Goal: Task Accomplishment & Management: Use online tool/utility

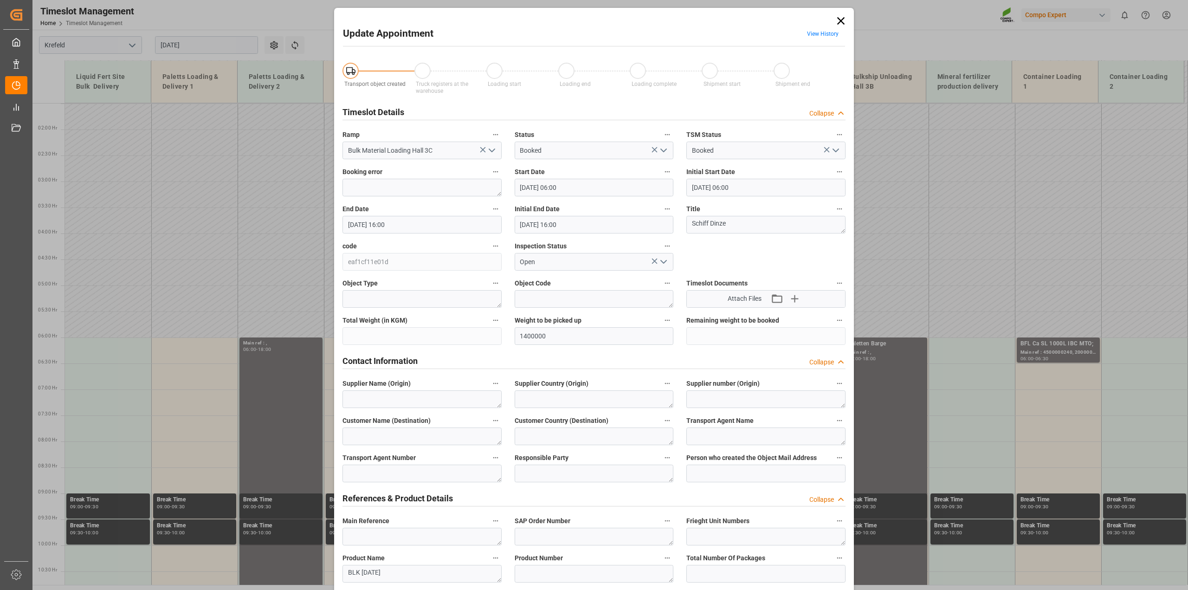
click at [836, 19] on icon at bounding box center [840, 20] width 13 height 13
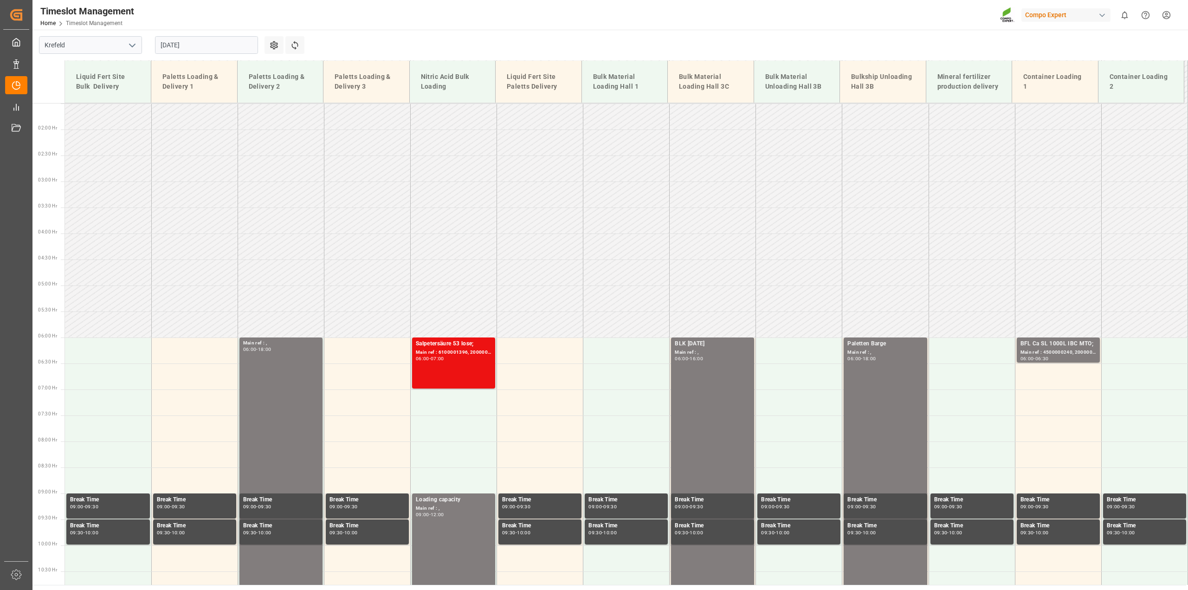
click at [176, 38] on input "[DATE]" at bounding box center [206, 45] width 103 height 18
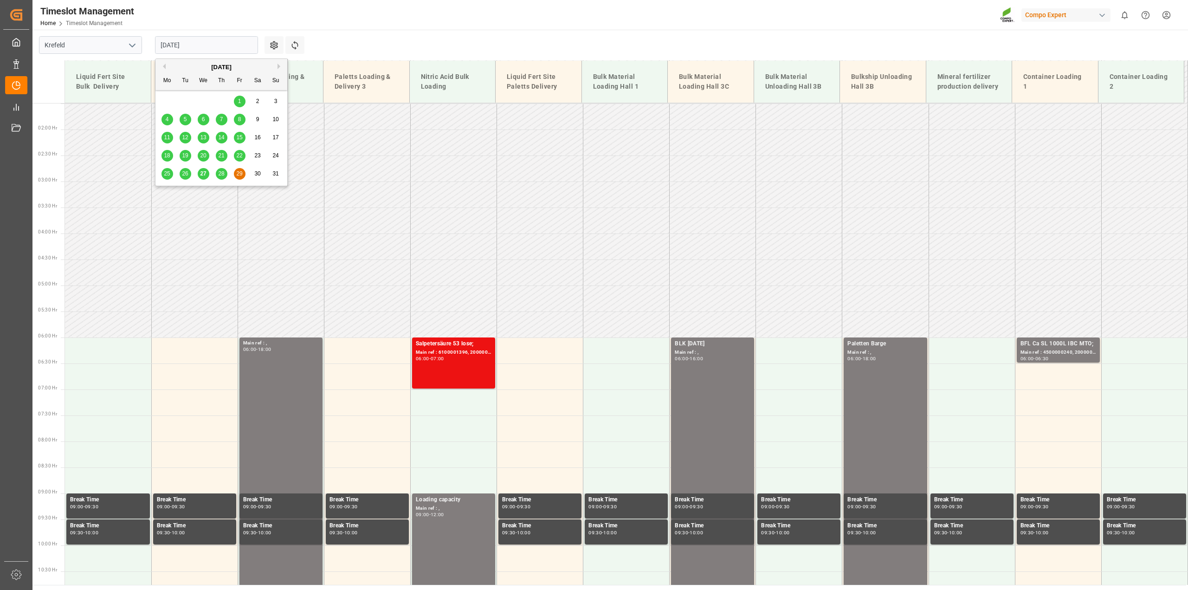
click at [184, 175] on span "26" at bounding box center [185, 173] width 6 height 6
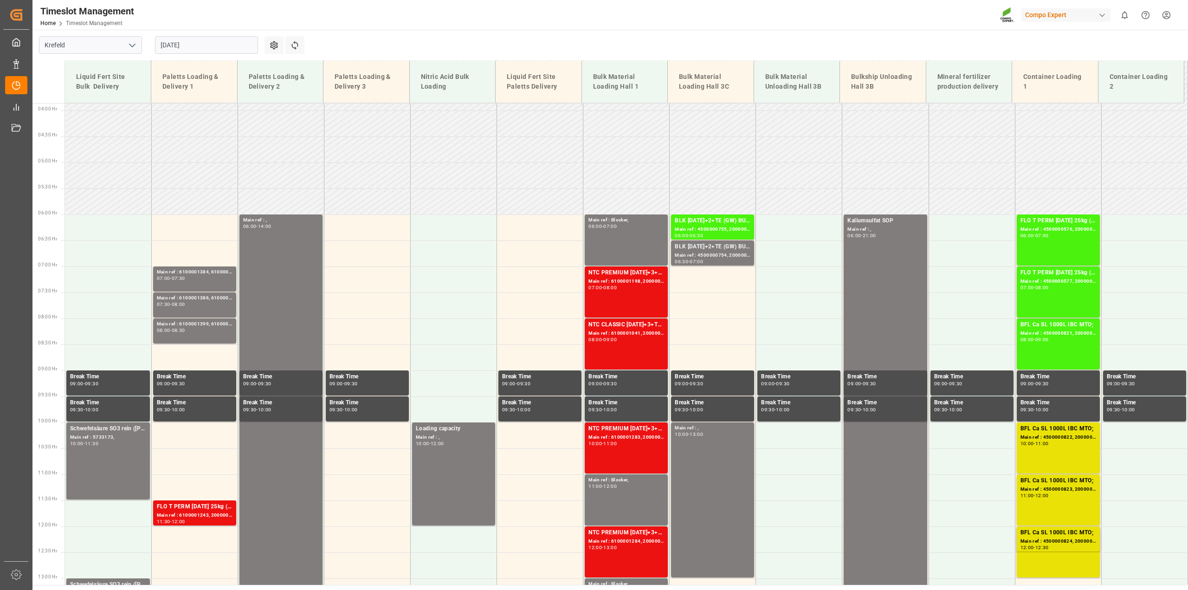
scroll to position [129, 0]
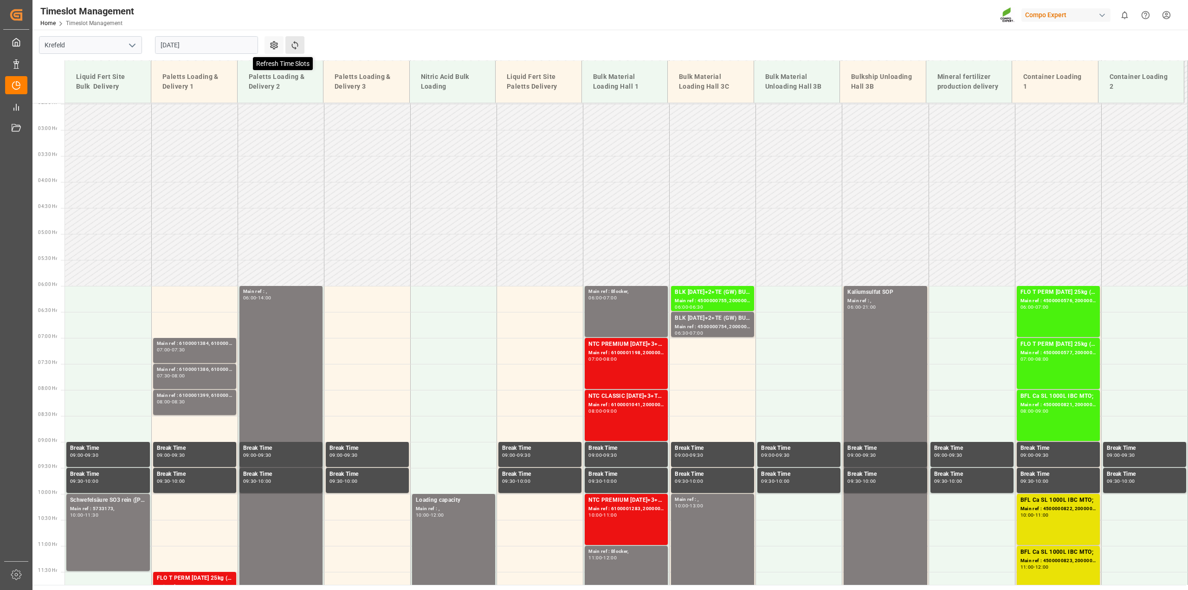
click at [293, 45] on icon at bounding box center [295, 45] width 10 height 10
click at [723, 297] on div "Main ref : 4500000755, 2000000628;" at bounding box center [713, 301] width 76 height 8
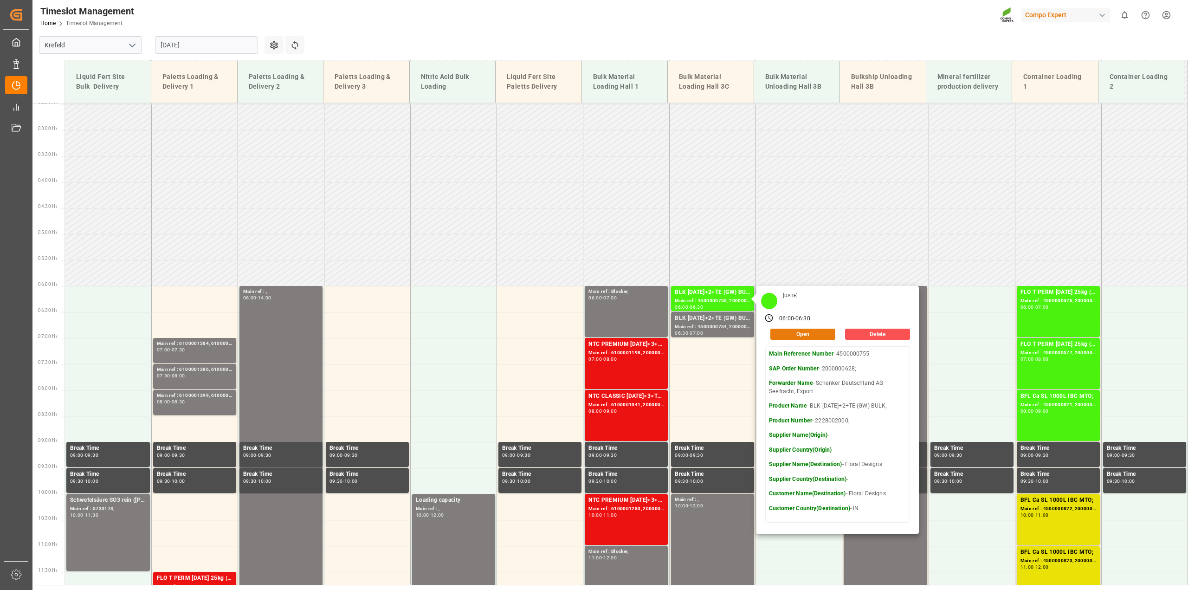
click at [798, 335] on button "Open" at bounding box center [802, 334] width 65 height 11
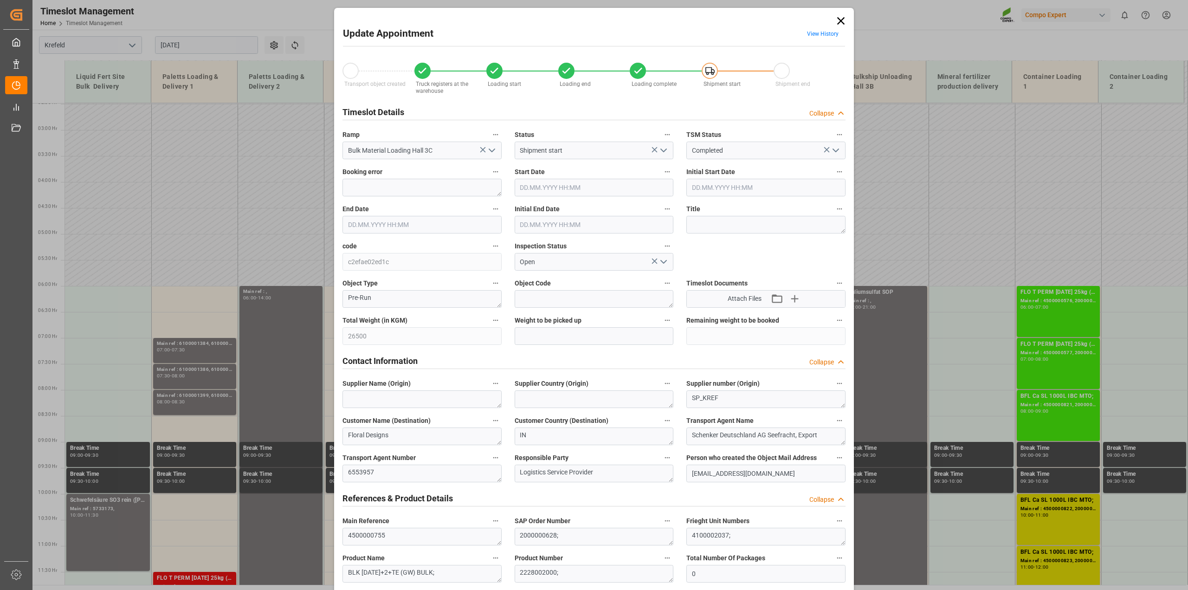
type input "26500"
type input "0"
type input "[DATE] 06:00"
type input "[DATE] 06:30"
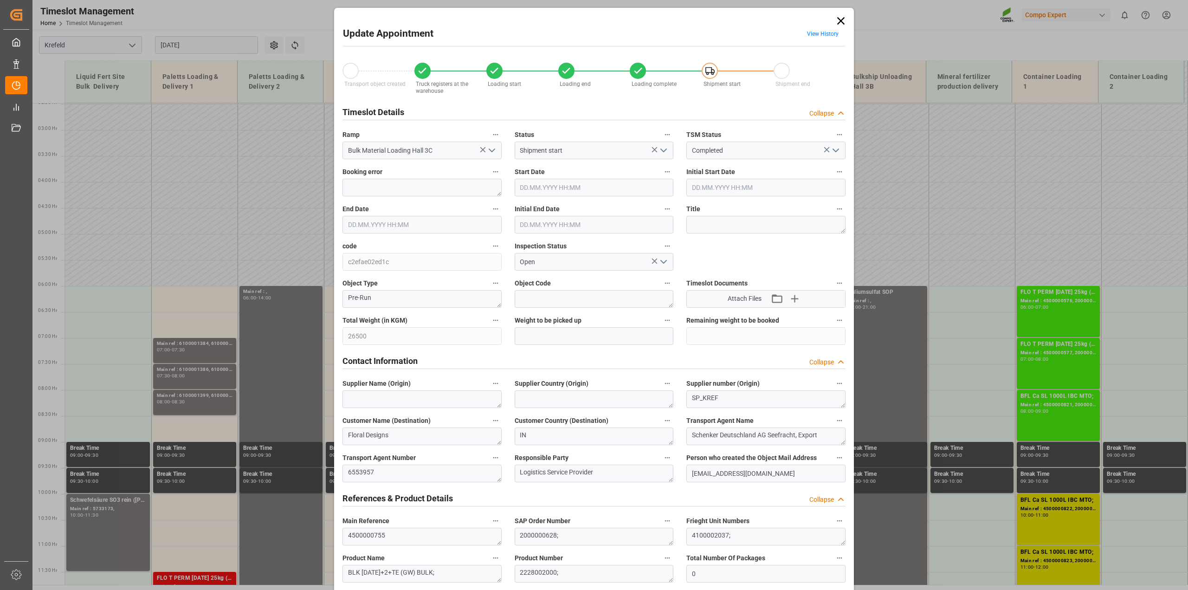
type input "[DATE] 06:30"
type input "[DATE] 15:41"
type input "[DATE] 15:42"
type input "[DATE] 16:43"
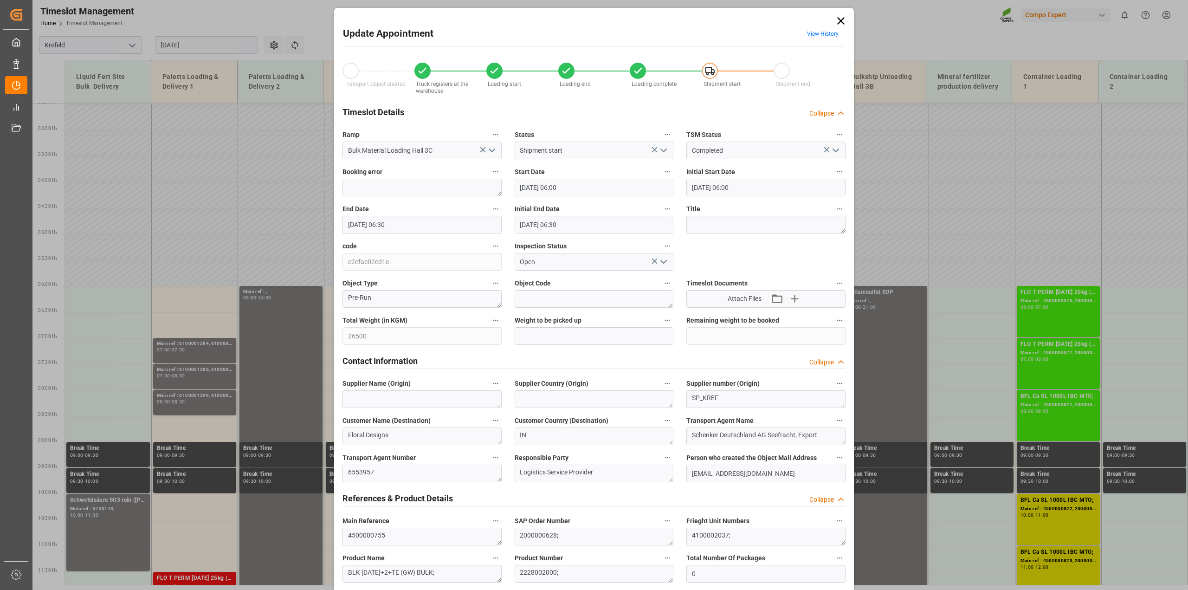
type input "[DATE] 15:42"
type input "[DATE] 13:45"
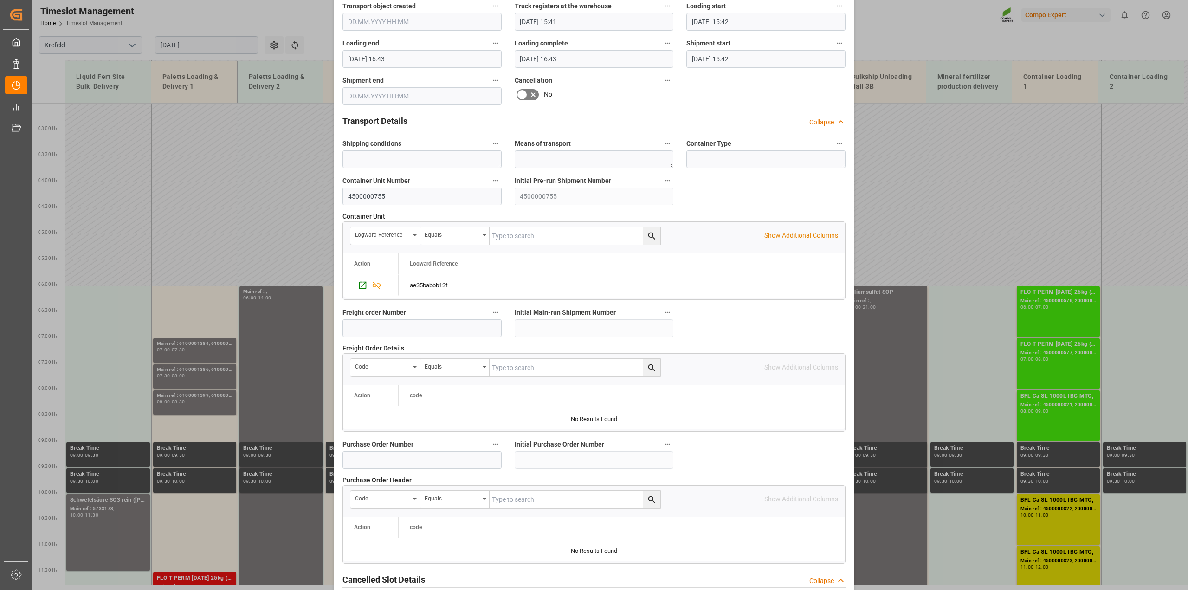
scroll to position [699, 0]
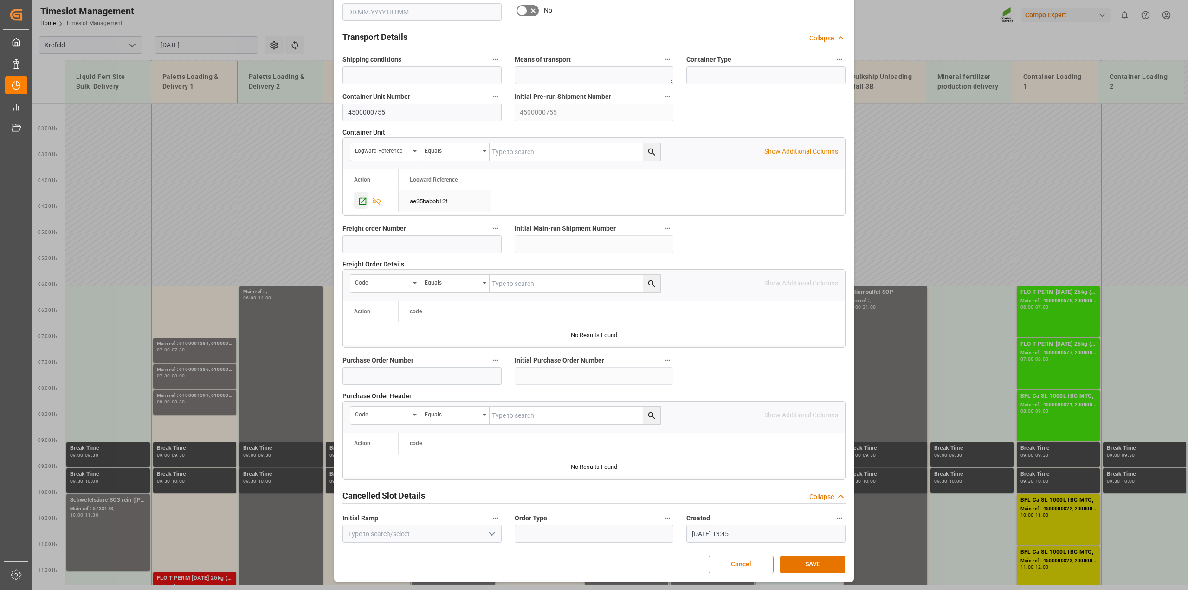
click at [360, 203] on icon "Press SPACE to select this row." at bounding box center [363, 201] width 10 height 10
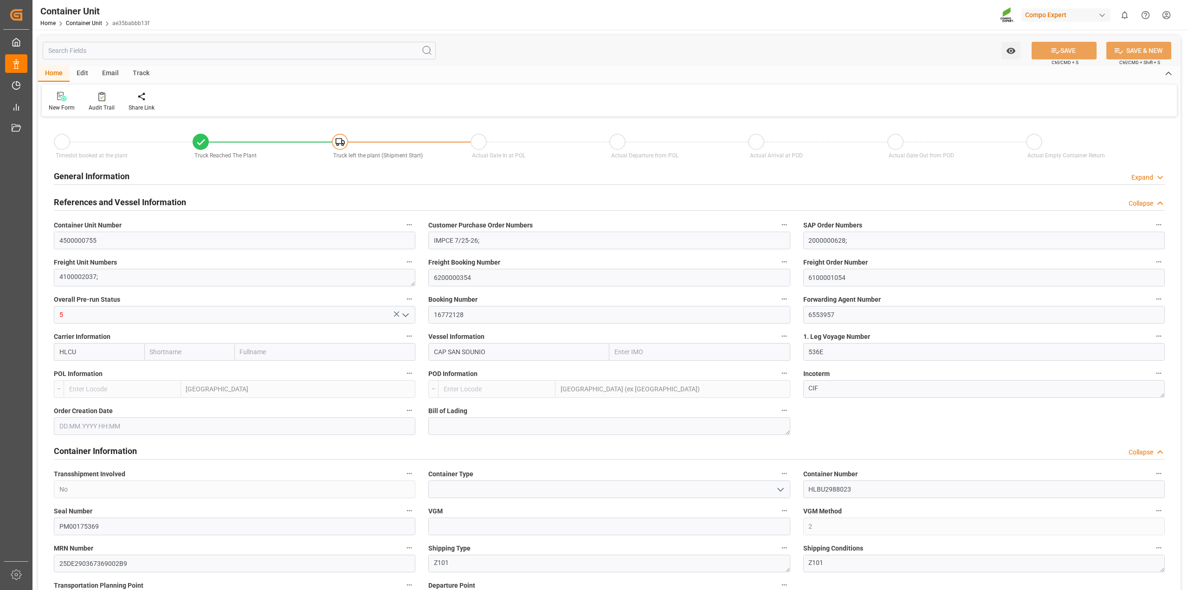
type input "Hapag [PERSON_NAME]"
type input "Hapag Lloyd Aktiengesellschaft"
type input "9633953"
type input "NLRTM"
type input "INMAA"
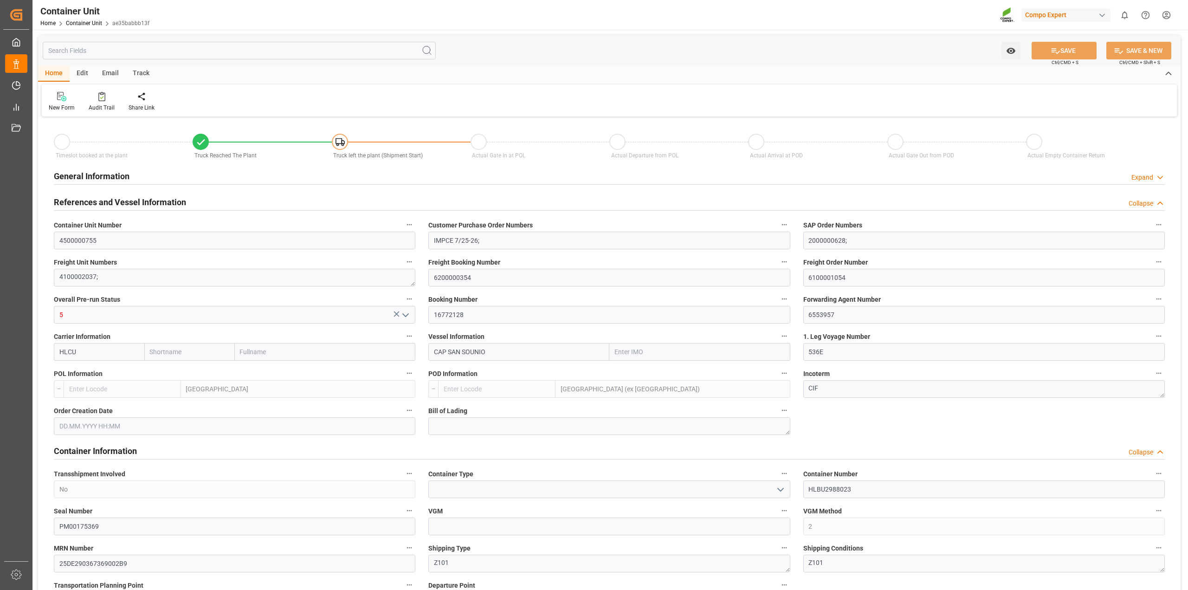
type input "28740"
type input "0"
type input "26500"
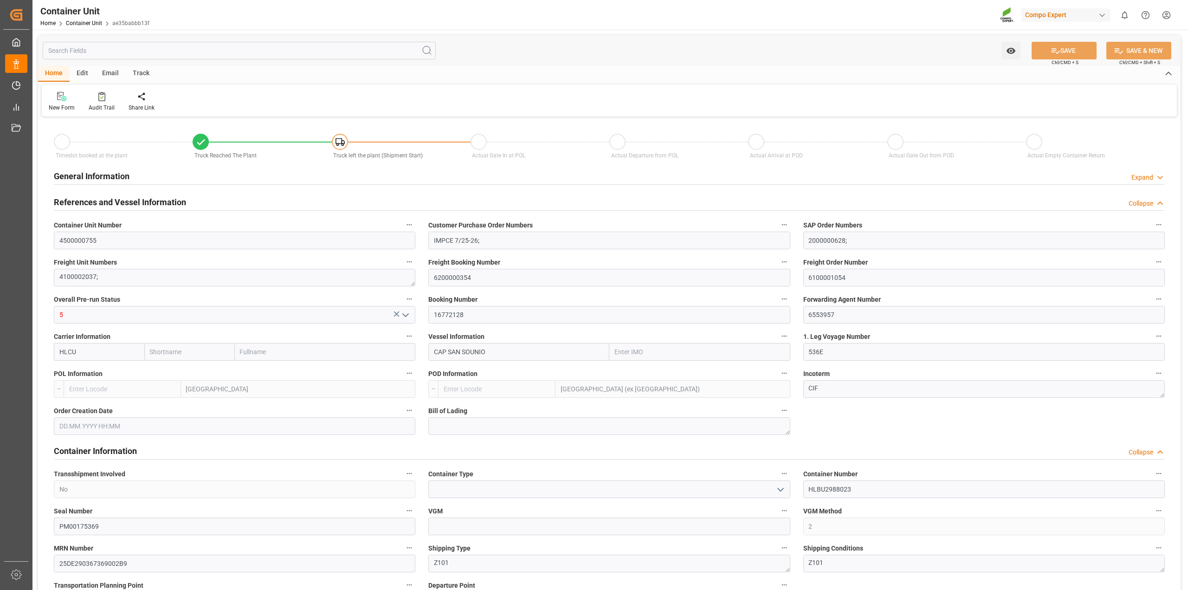
type input "NLRTM"
type input "INENR"
type input "[DATE] 15:41"
type input "[DATE] 15:42"
type input "[DATE] 16:43"
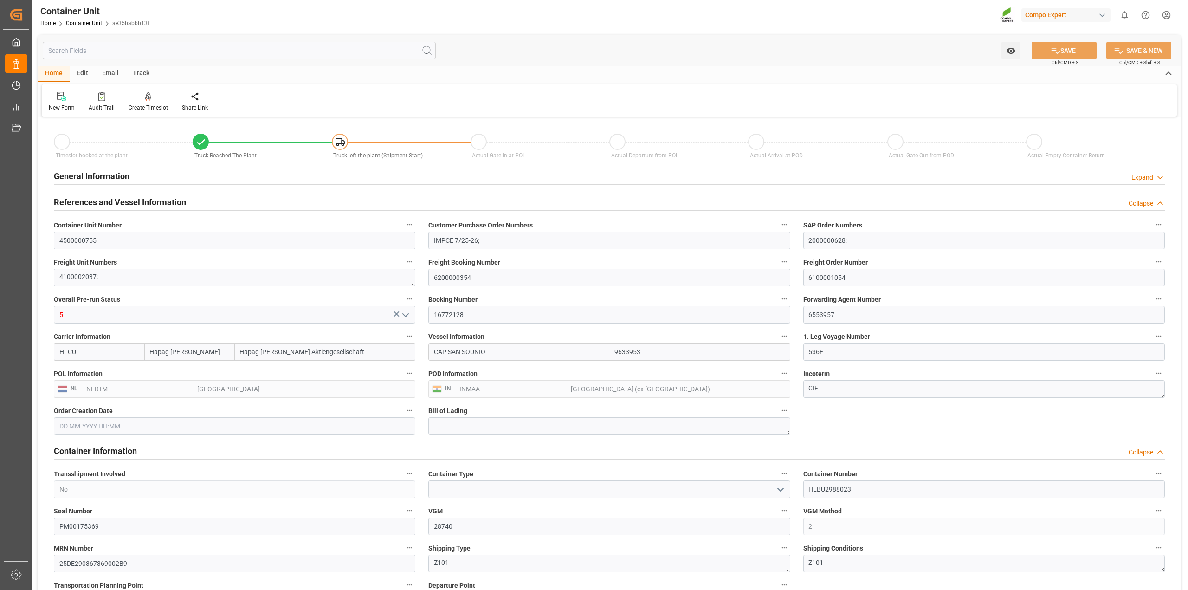
type input "[DATE] 16:43"
type input "[DATE] 15:42"
type input "[DATE]"
type input "03.09.2025 23:00"
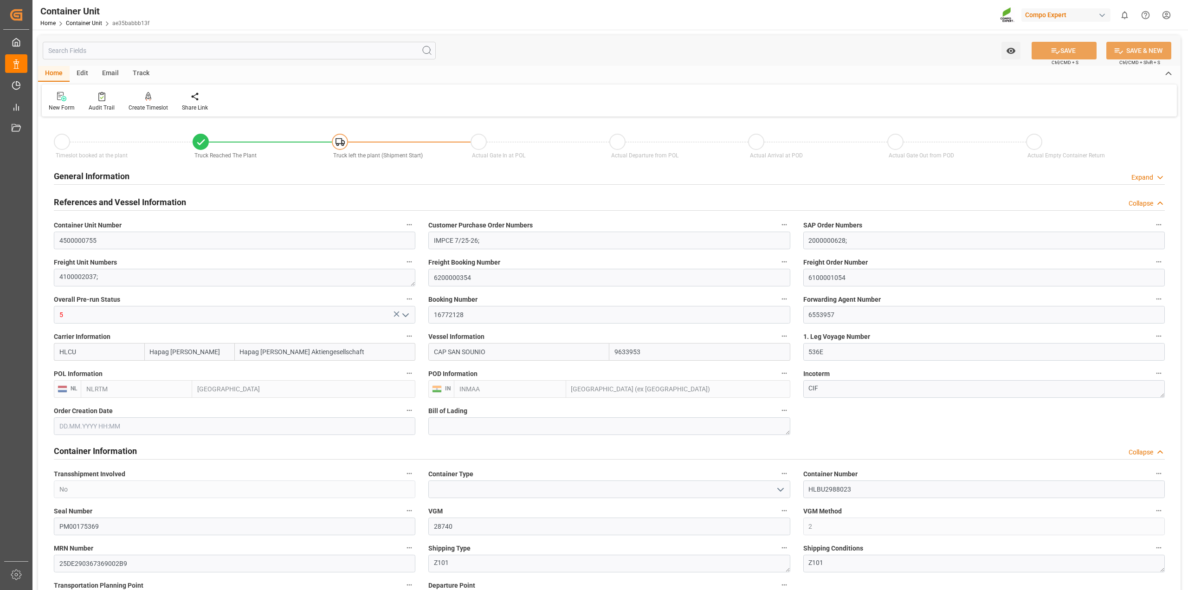
type input "03.09.2025 23:00"
type input "11.10.2025 12:00"
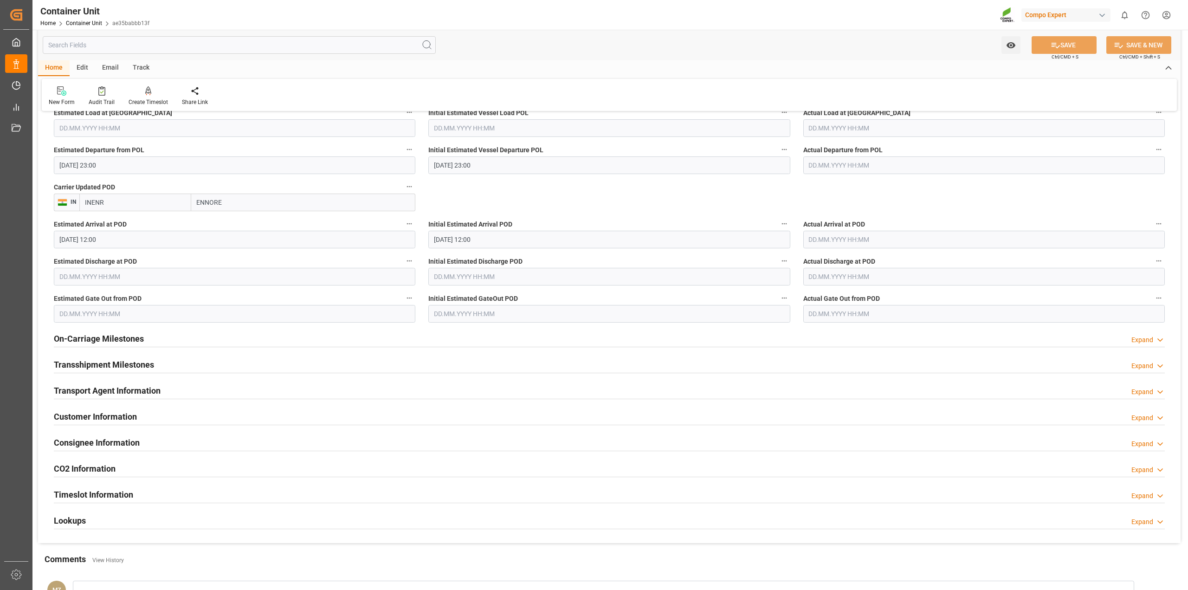
scroll to position [1184, 0]
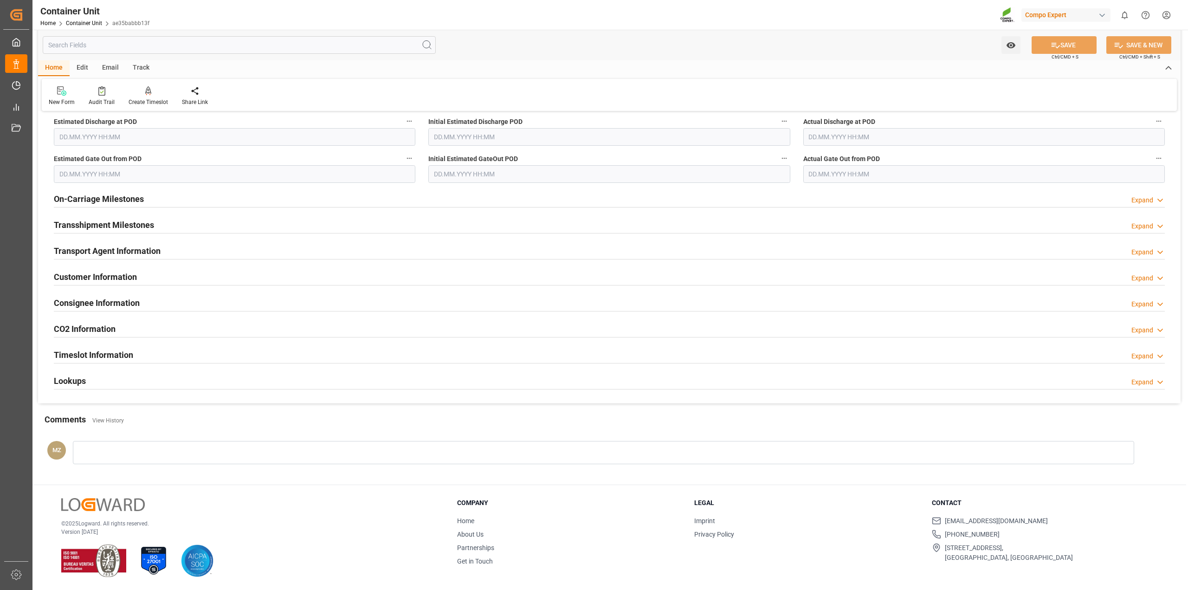
click at [146, 354] on div "Timeslot Information Expand" at bounding box center [609, 354] width 1111 height 18
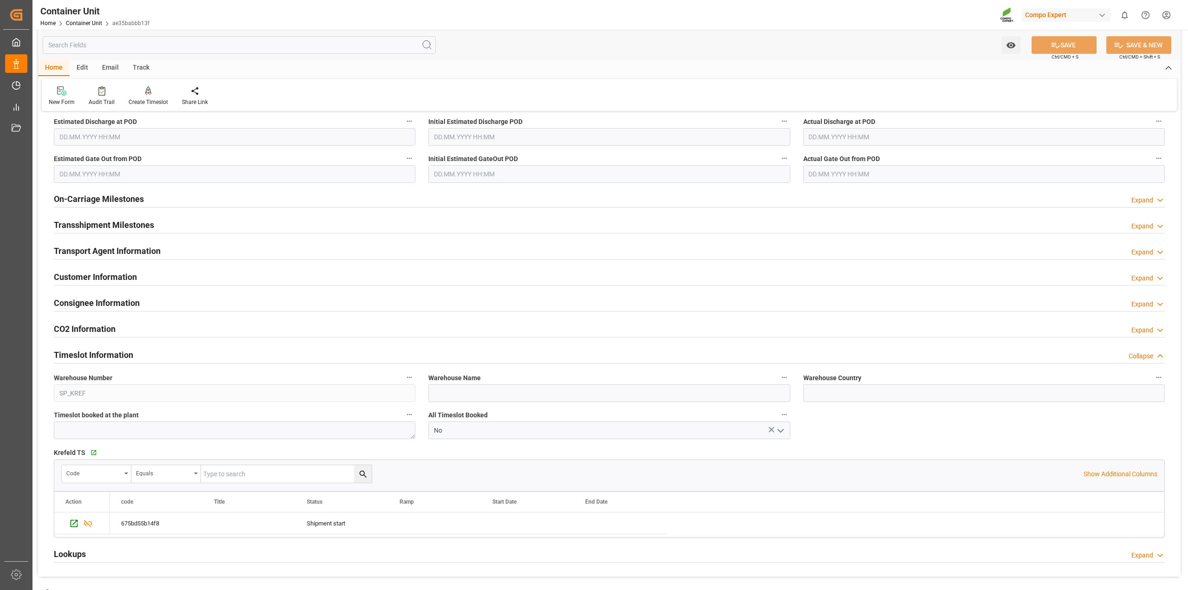
click at [146, 354] on div "Timeslot Information Collapse" at bounding box center [609, 354] width 1111 height 18
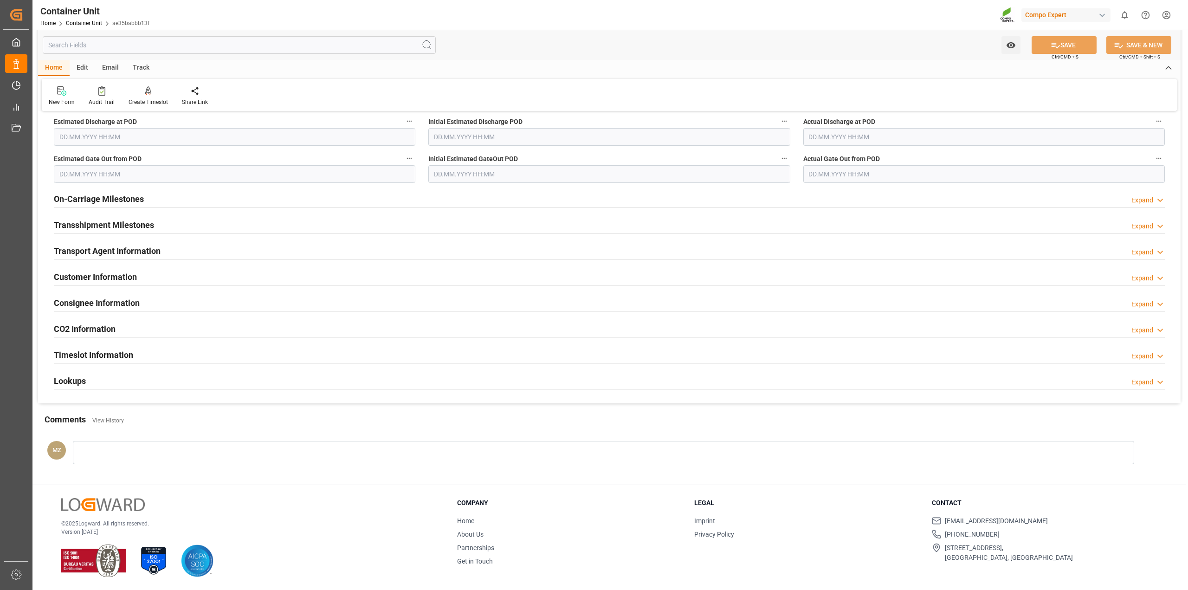
click at [140, 350] on div "Timeslot Information Expand" at bounding box center [609, 354] width 1111 height 18
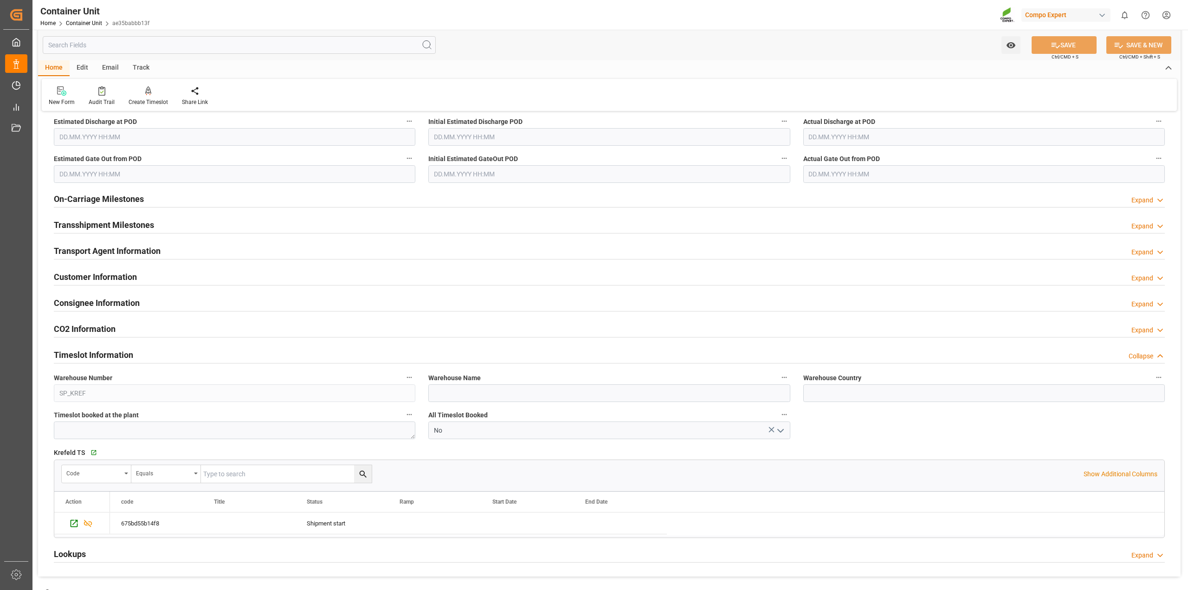
click at [140, 350] on div "Timeslot Information Collapse" at bounding box center [609, 354] width 1111 height 18
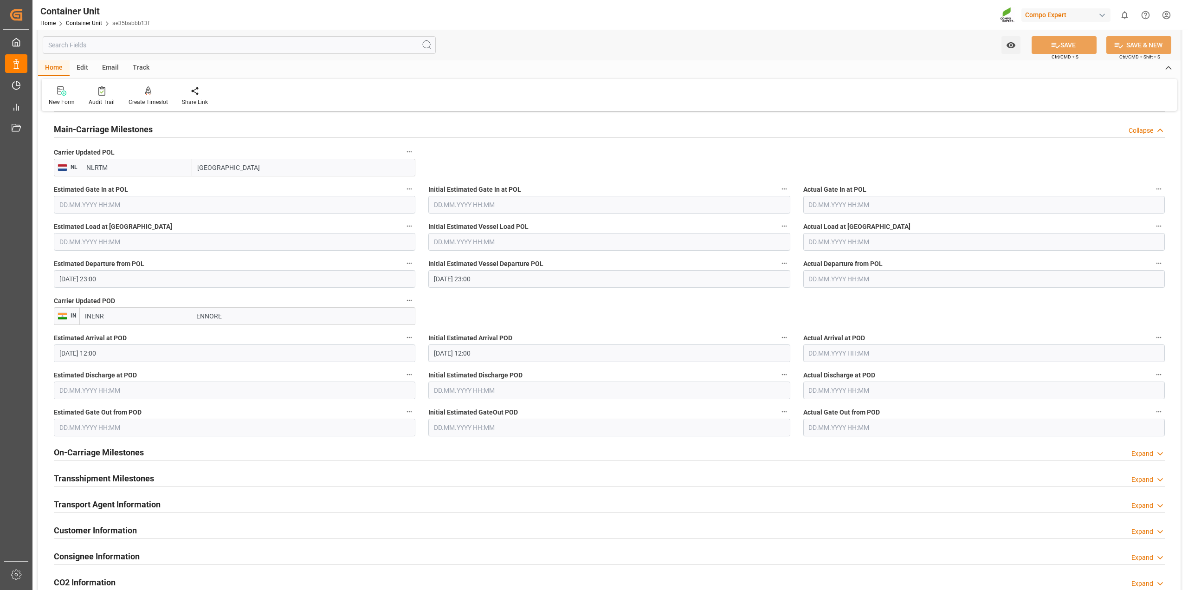
scroll to position [1068, 0]
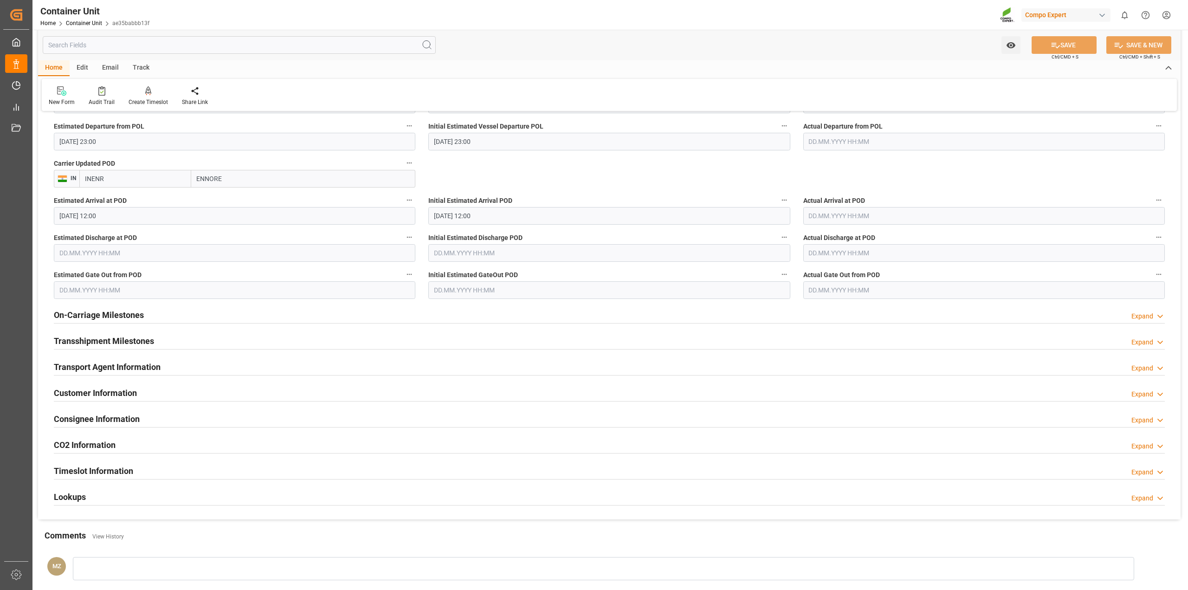
click at [89, 496] on div "Lookups Expand" at bounding box center [609, 496] width 1111 height 18
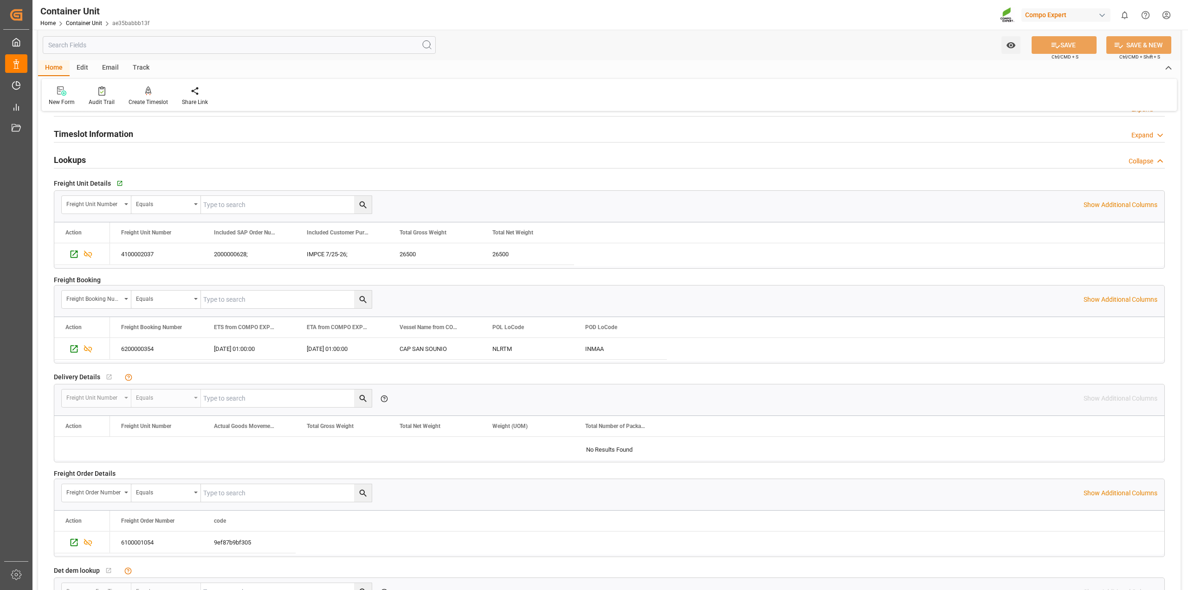
scroll to position [1474, 0]
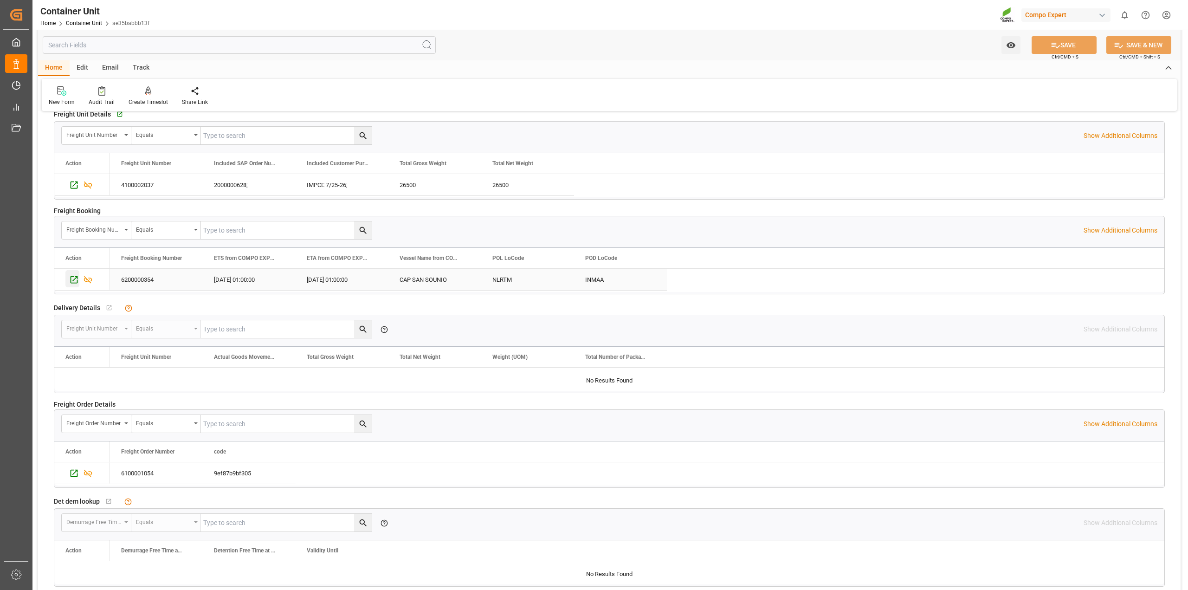
click at [70, 279] on icon "Press SPACE to select this row." at bounding box center [74, 280] width 10 height 10
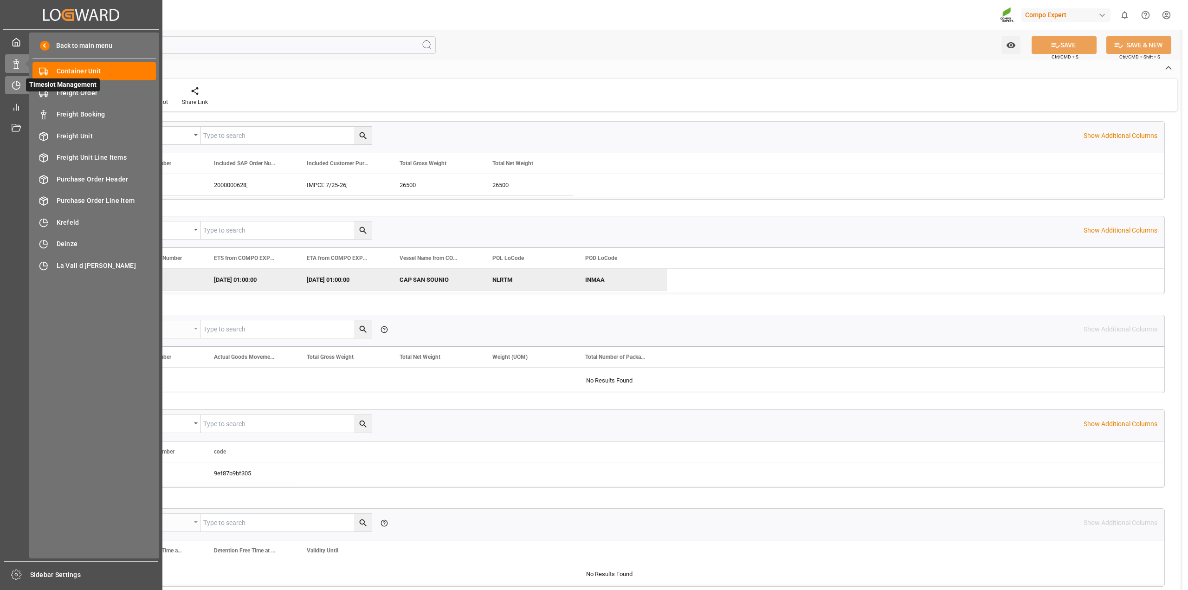
click at [19, 82] on icon at bounding box center [16, 85] width 9 height 9
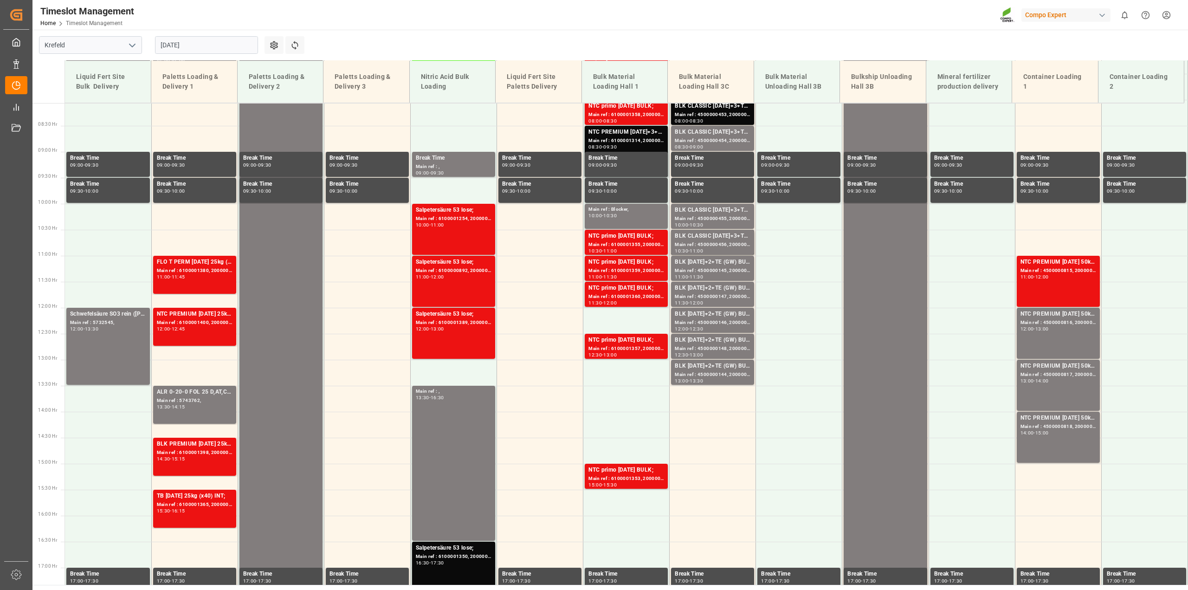
scroll to position [129, 0]
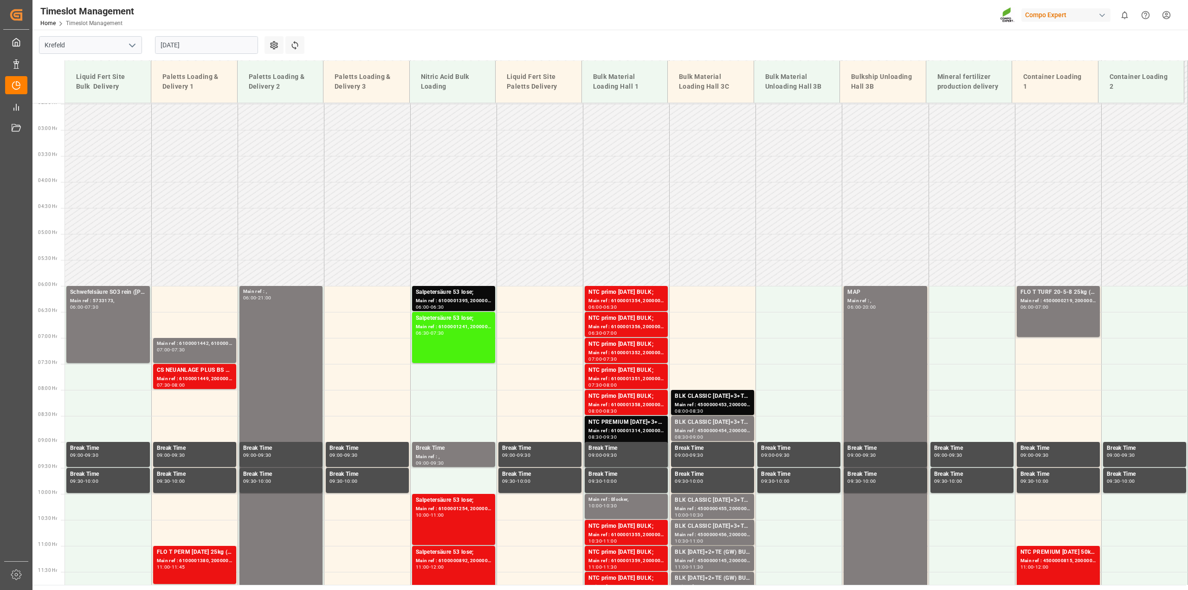
click at [168, 44] on input "27.08.2025" at bounding box center [206, 45] width 103 height 18
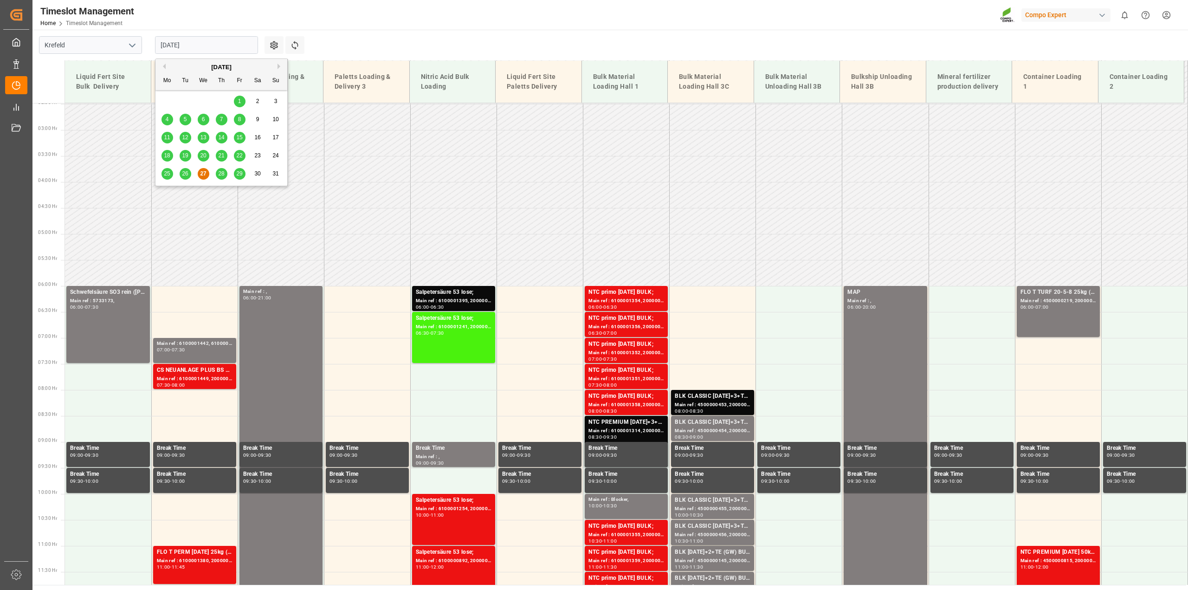
click at [188, 175] on span "26" at bounding box center [185, 173] width 6 height 6
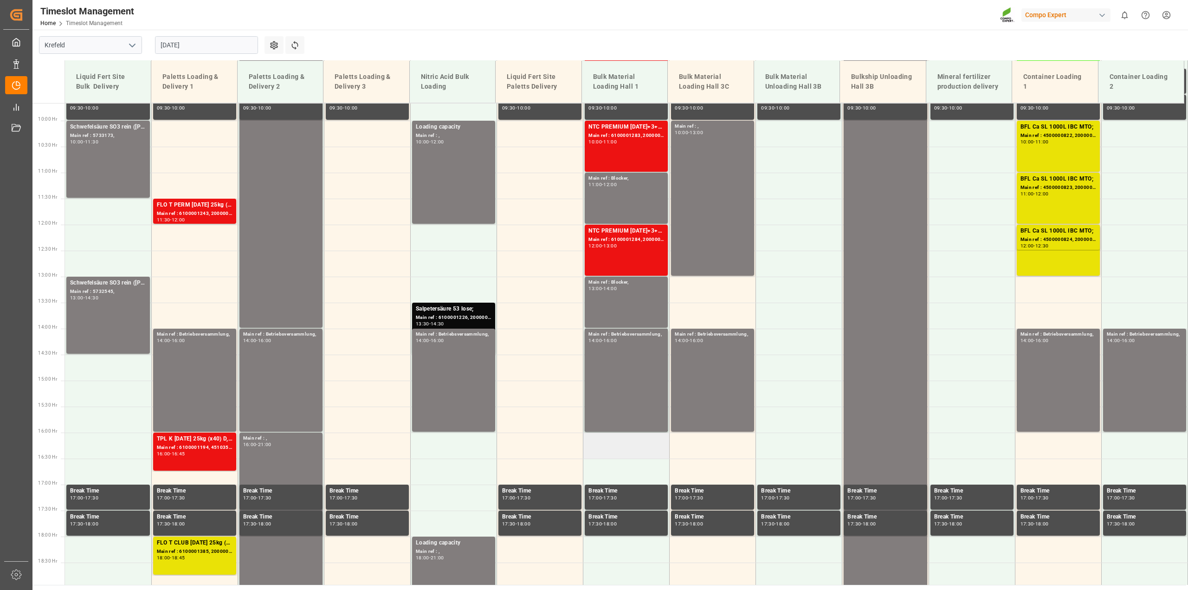
scroll to position [535, 0]
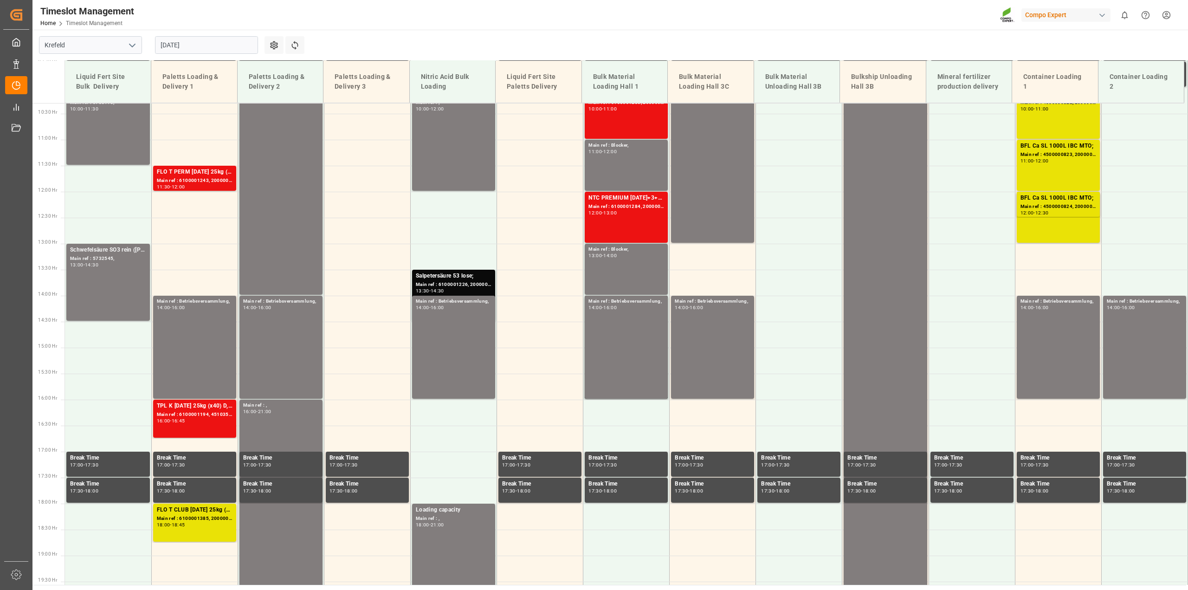
click at [179, 48] on input "[DATE]" at bounding box center [206, 45] width 103 height 18
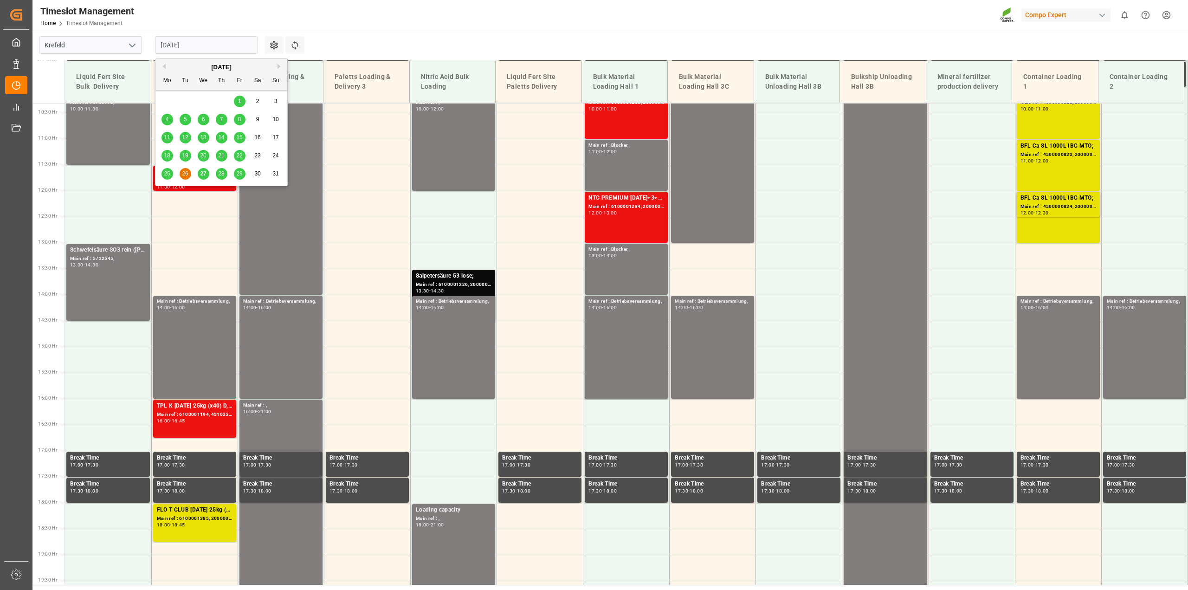
click at [207, 174] on div "27" at bounding box center [204, 173] width 12 height 11
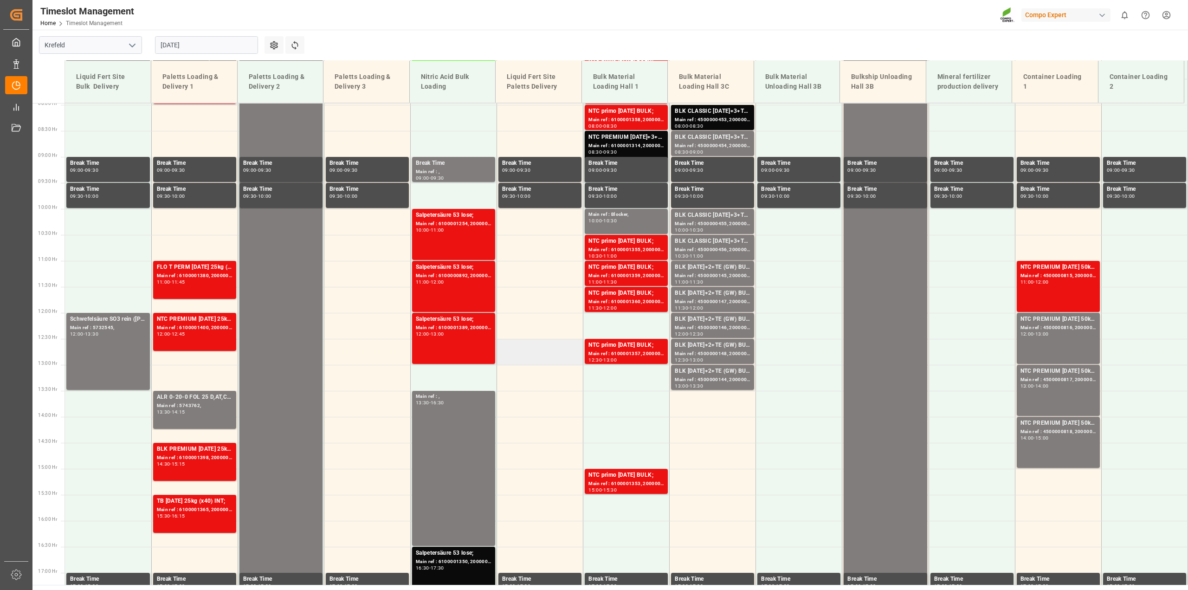
scroll to position [419, 0]
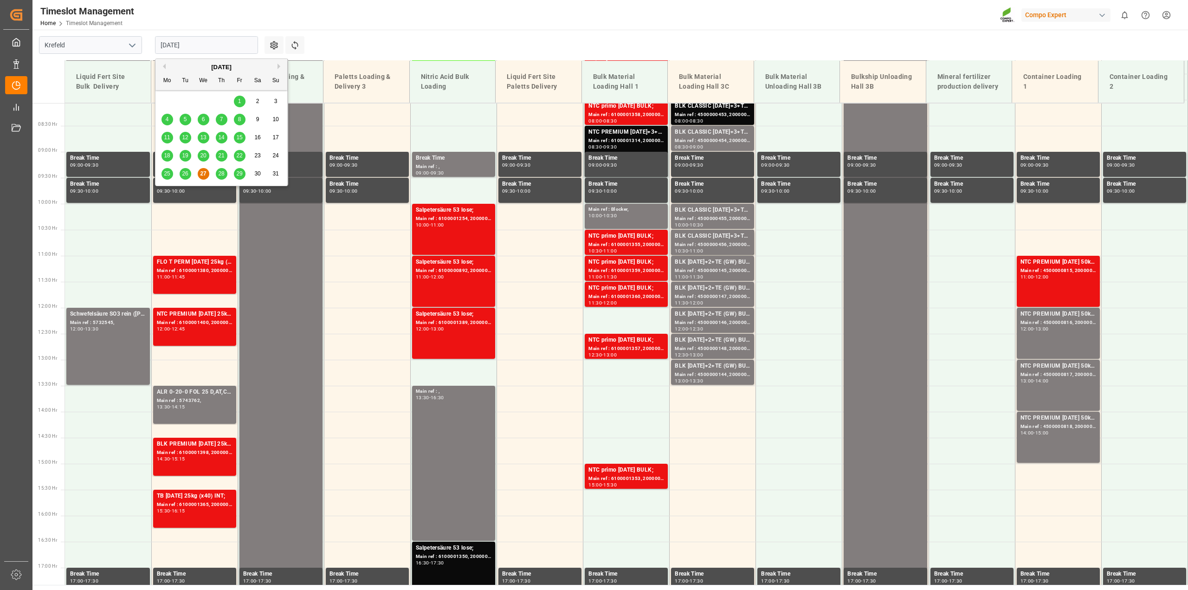
click at [205, 44] on input "27.08.2025" at bounding box center [206, 45] width 103 height 18
click at [221, 177] on span "28" at bounding box center [221, 173] width 6 height 6
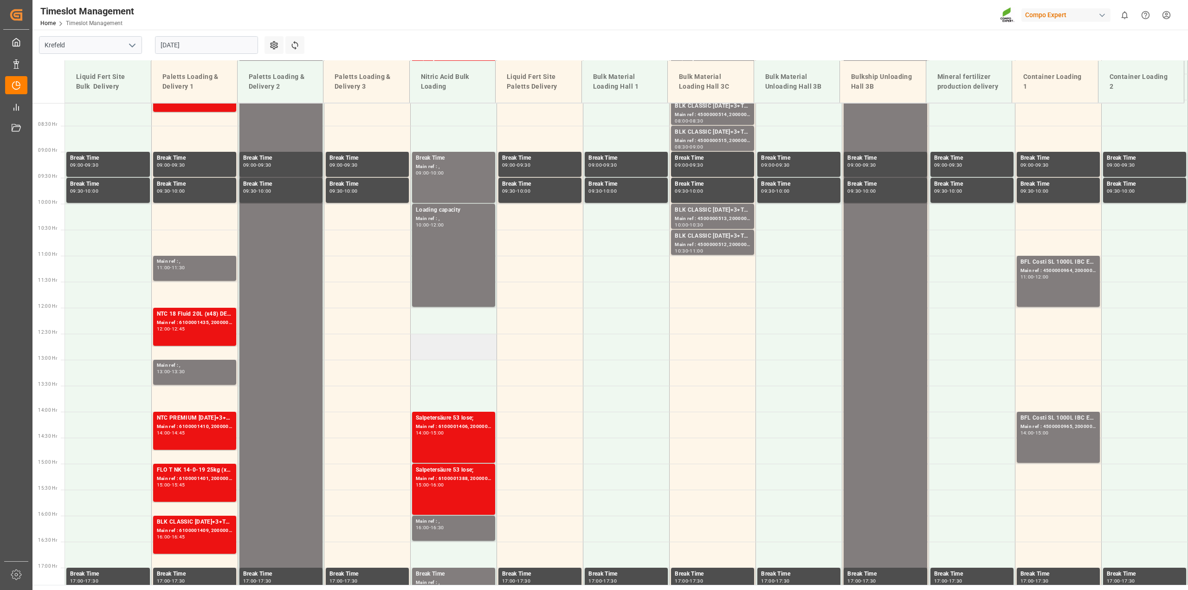
scroll to position [187, 0]
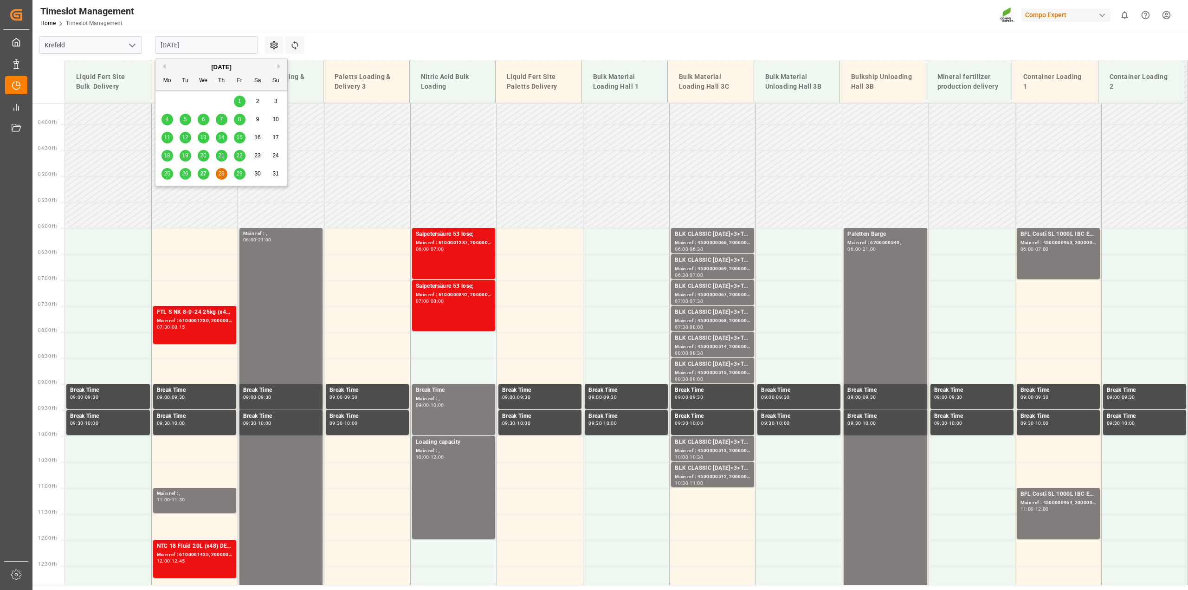
click at [177, 50] on input "28.08.2025" at bounding box center [206, 45] width 103 height 18
click at [203, 174] on span "27" at bounding box center [203, 173] width 6 height 6
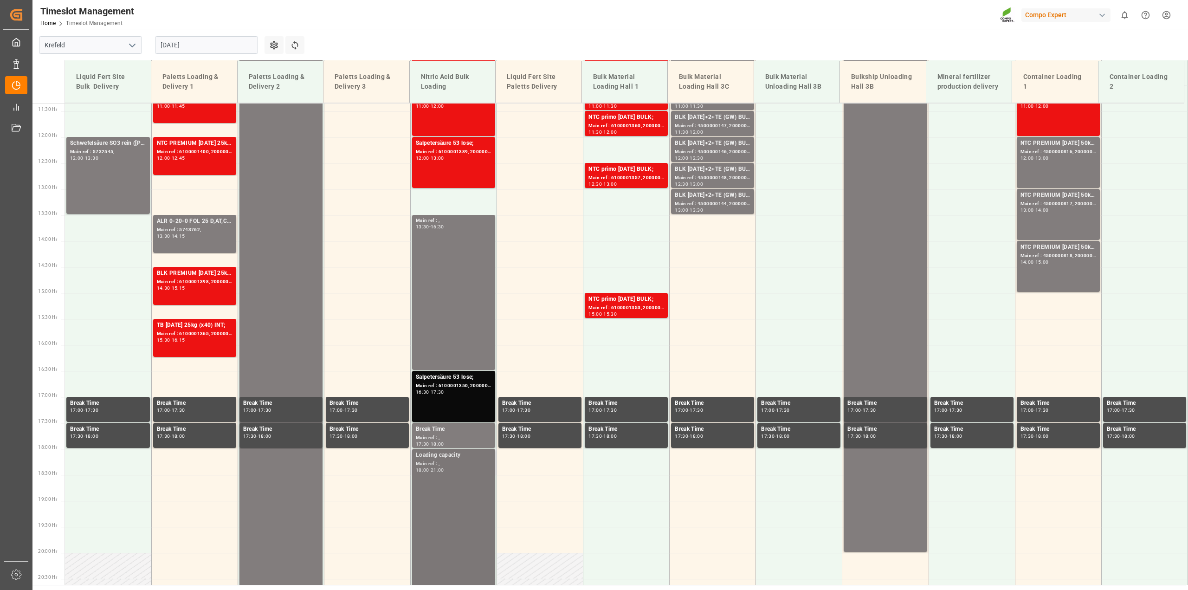
scroll to position [593, 0]
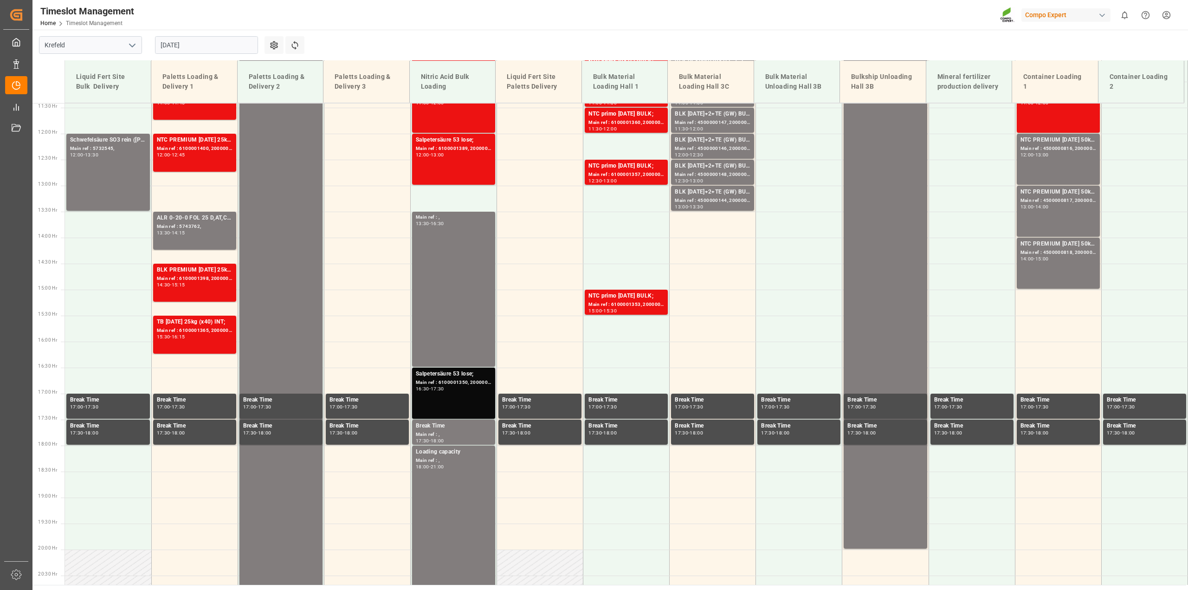
click at [462, 393] on div "Salpetersäure 53 lose; Main ref : 6100001350, 2000001175; 16:30 - 17:30" at bounding box center [454, 392] width 76 height 47
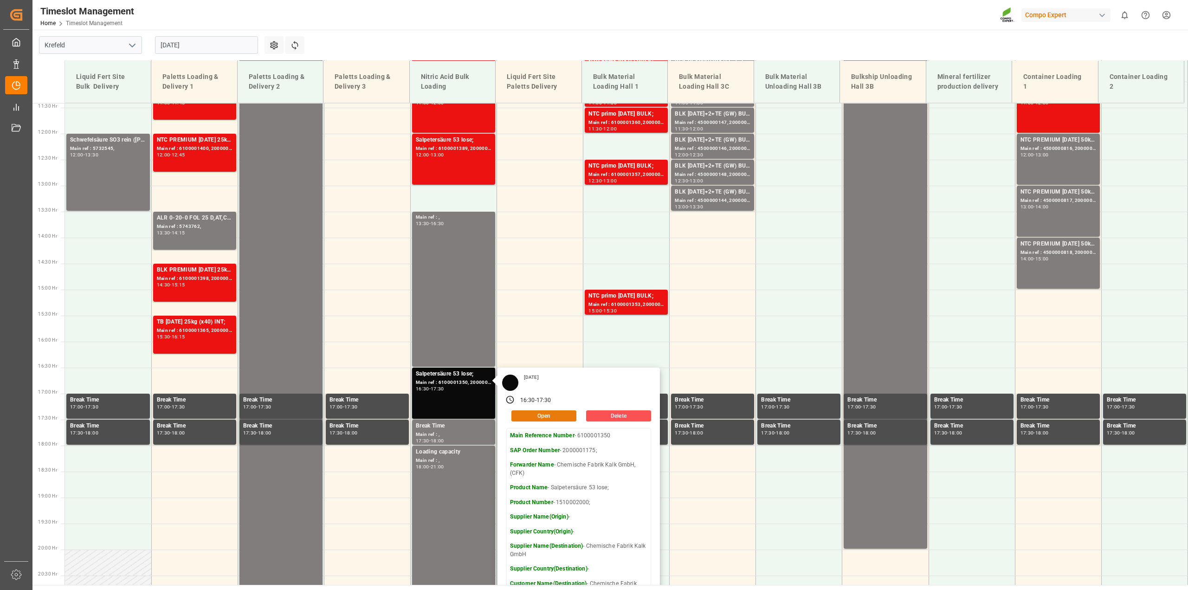
click at [555, 414] on button "Open" at bounding box center [543, 415] width 65 height 11
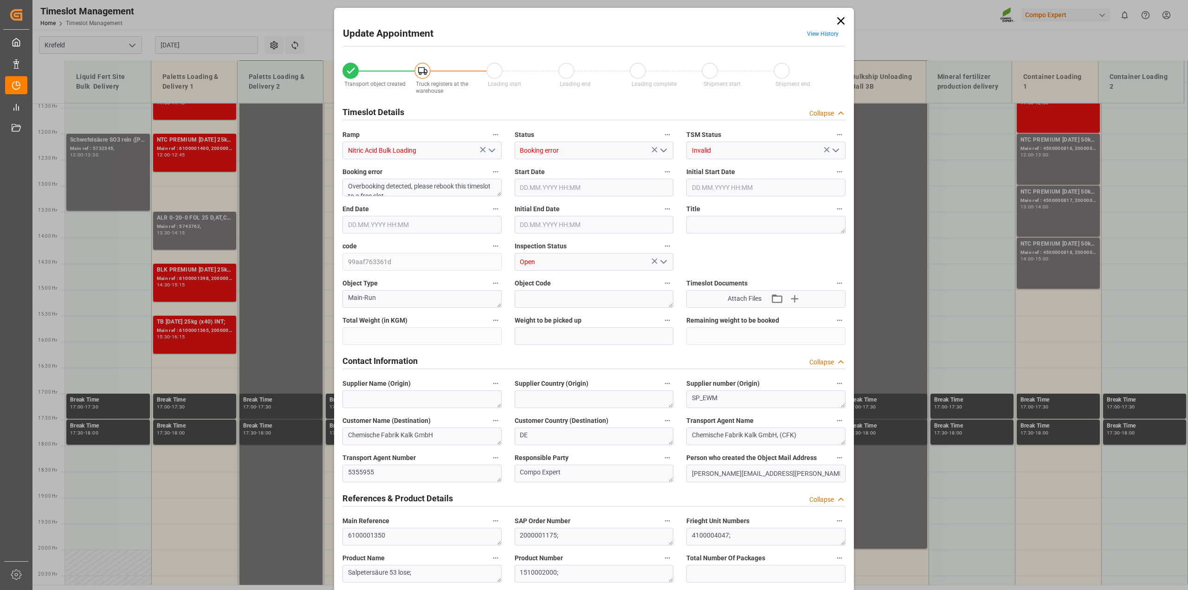
type input "24000"
type input "0"
type input "27.08.2025 16:30"
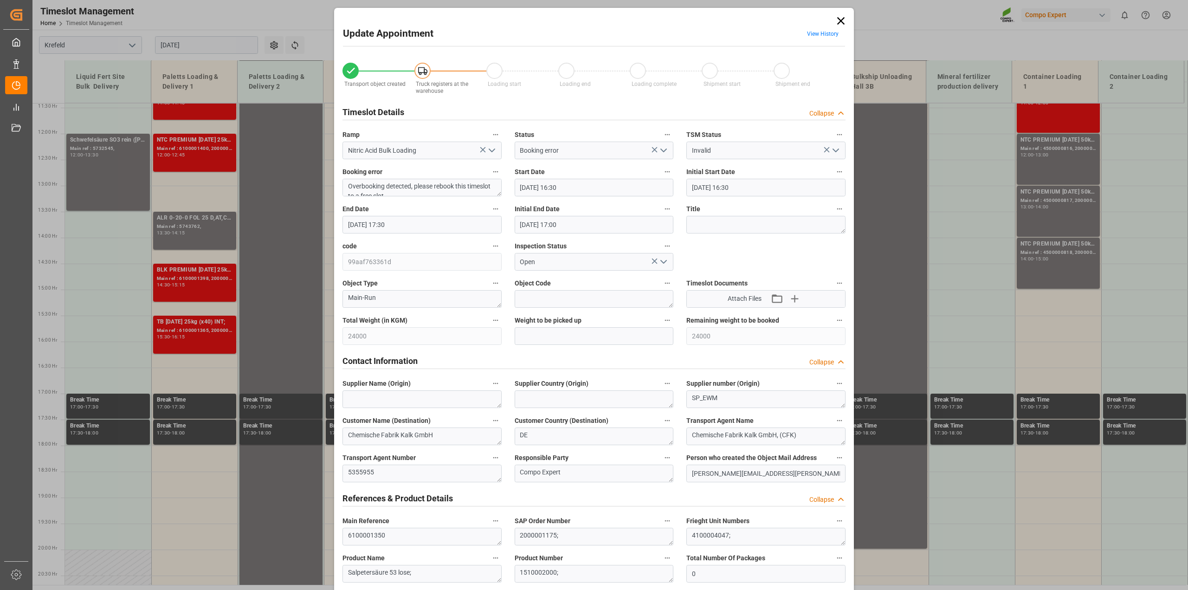
type input "27.08.2025 17:30"
type input "27.08.2025 17:00"
type input "21.08.2025 15:20"
type input "25.08.2025 14:07"
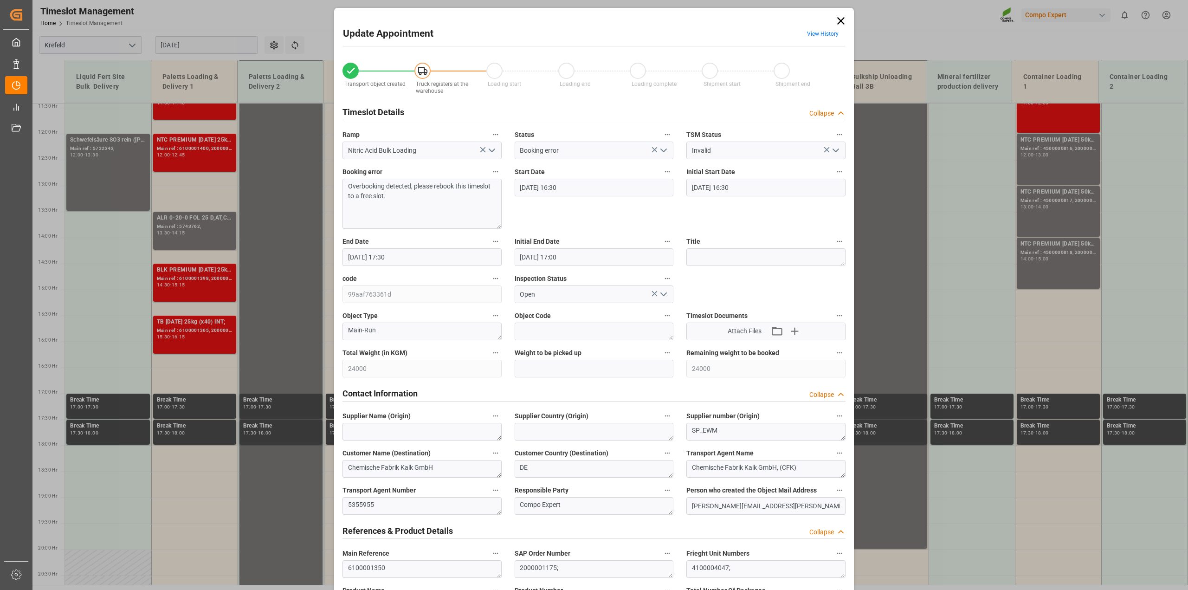
drag, startPoint x: 497, startPoint y: 192, endPoint x: 496, endPoint y: 229, distance: 37.1
click at [496, 229] on textarea "Overbooking detected, please rebook this timeslot to a free slot." at bounding box center [421, 204] width 159 height 50
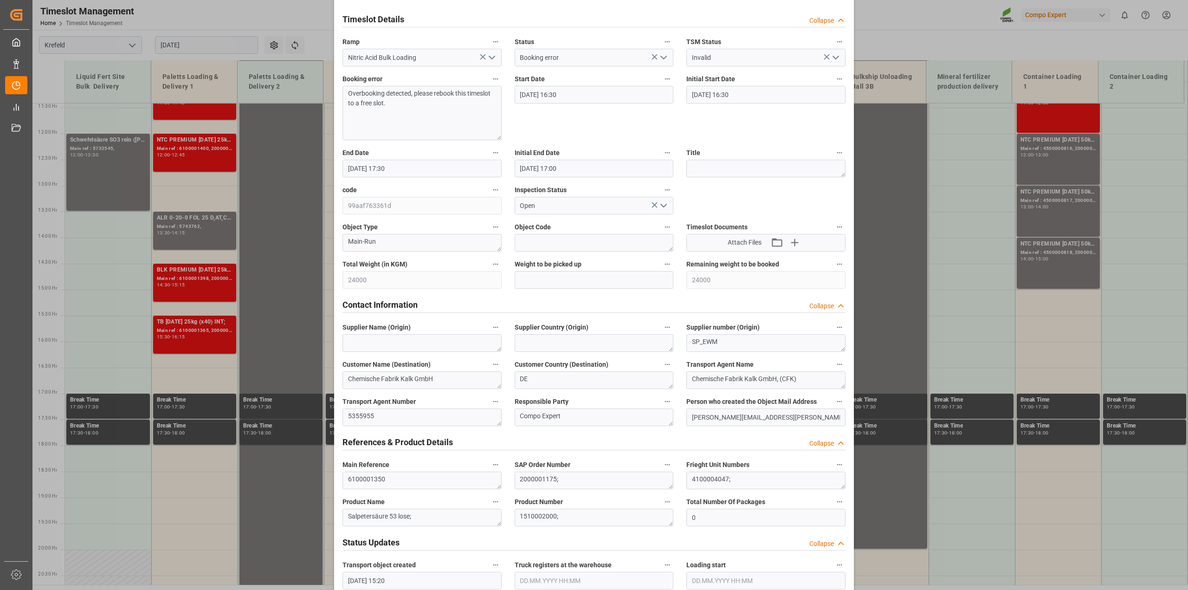
scroll to position [116, 0]
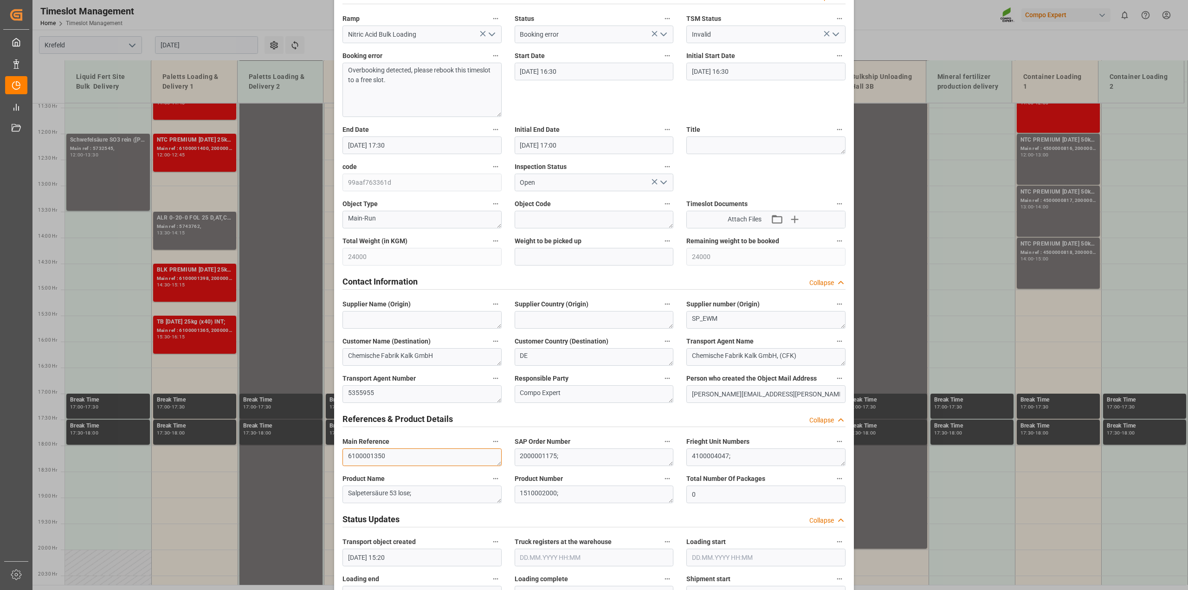
drag, startPoint x: 305, startPoint y: 452, endPoint x: 276, endPoint y: 452, distance: 29.2
click at [276, 452] on div "Update Appointment View History Transport object created Truck registers at the…" at bounding box center [594, 295] width 1188 height 590
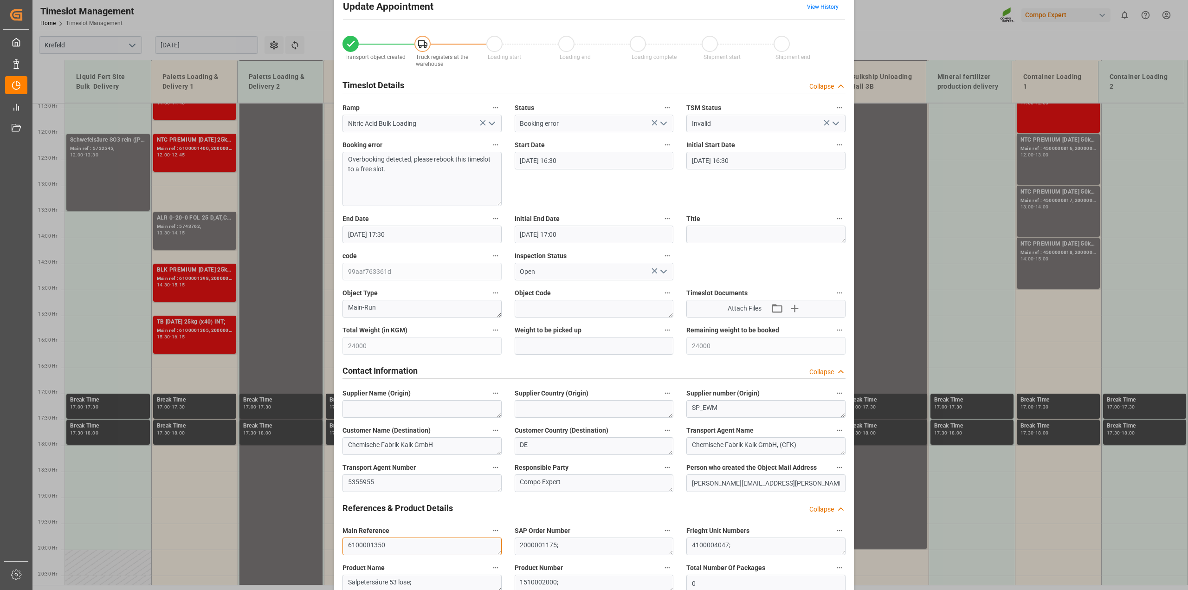
scroll to position [0, 0]
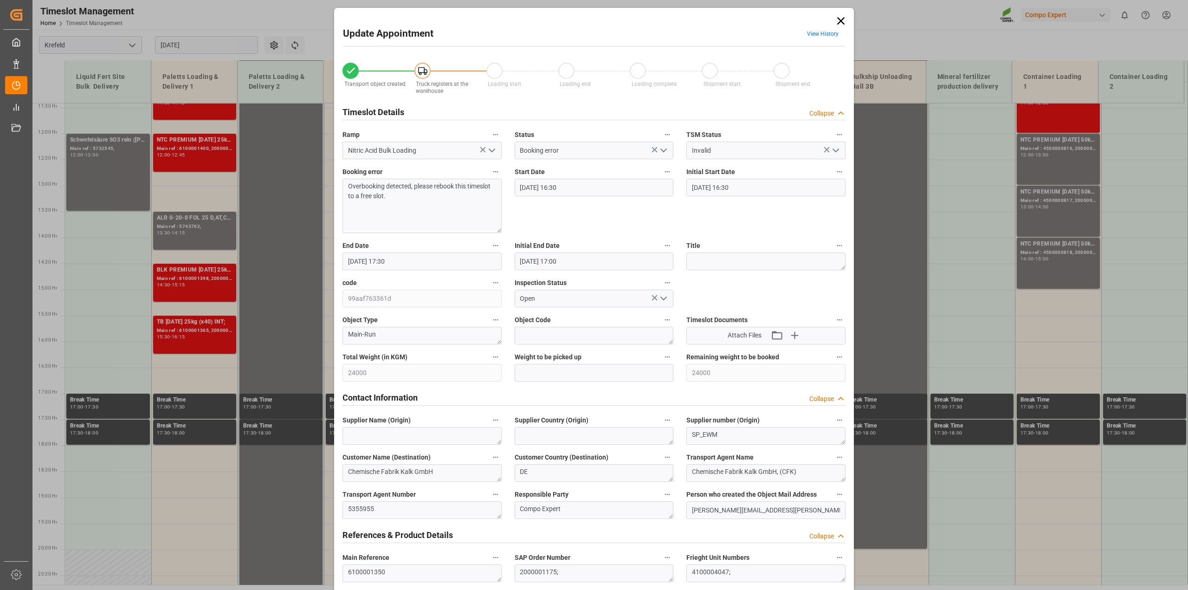
click at [837, 18] on icon at bounding box center [840, 20] width 7 height 7
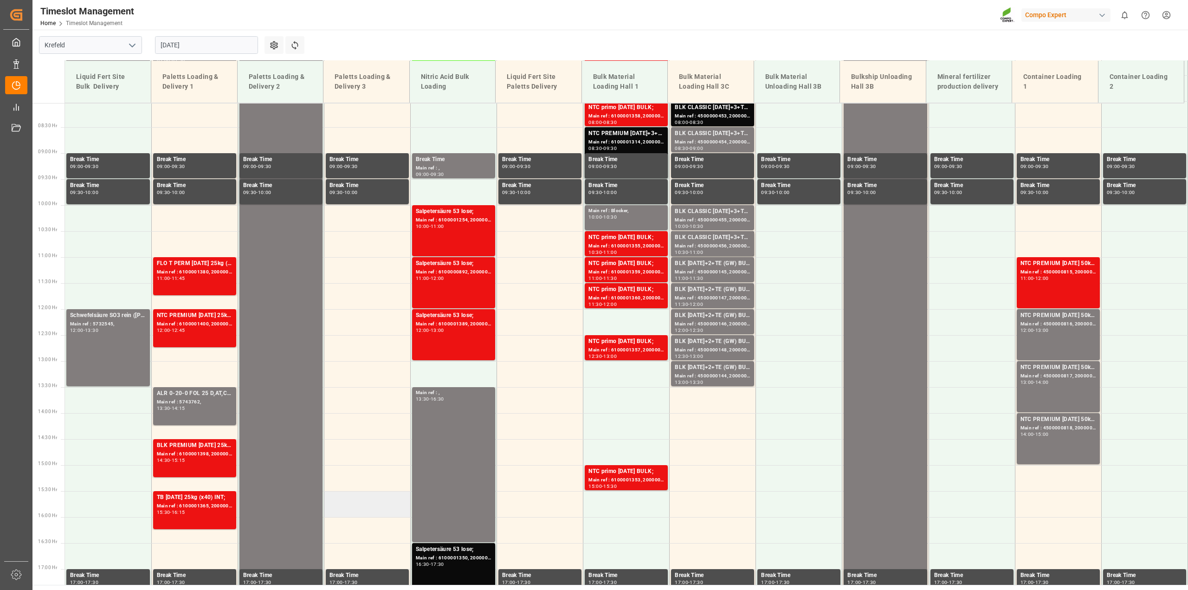
scroll to position [303, 0]
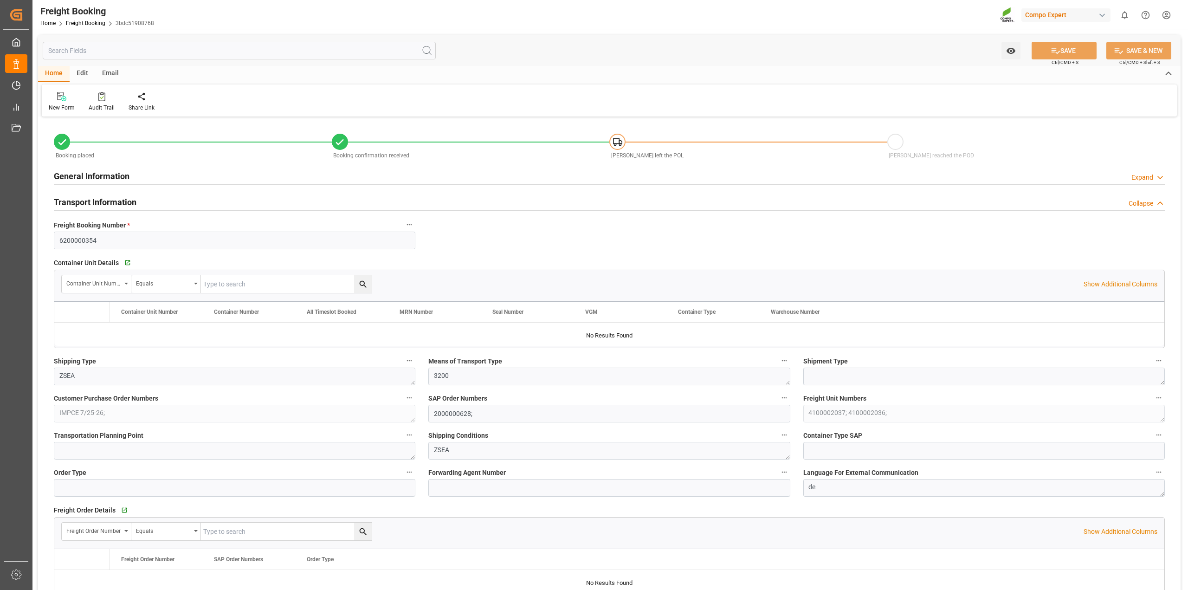
type input "Hapag Lloyd"
type input "Hapag Lloyd Aktiengesellschaft"
type input "9633953"
type input "NLRTM"
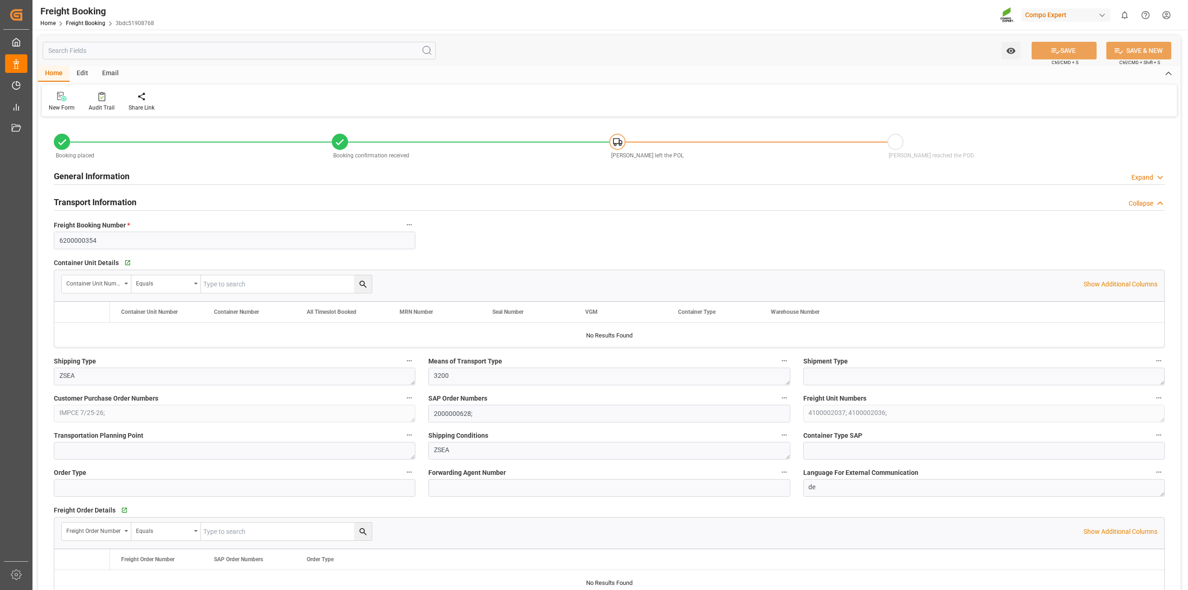
type input "INMAA"
type input "0"
type input "79500"
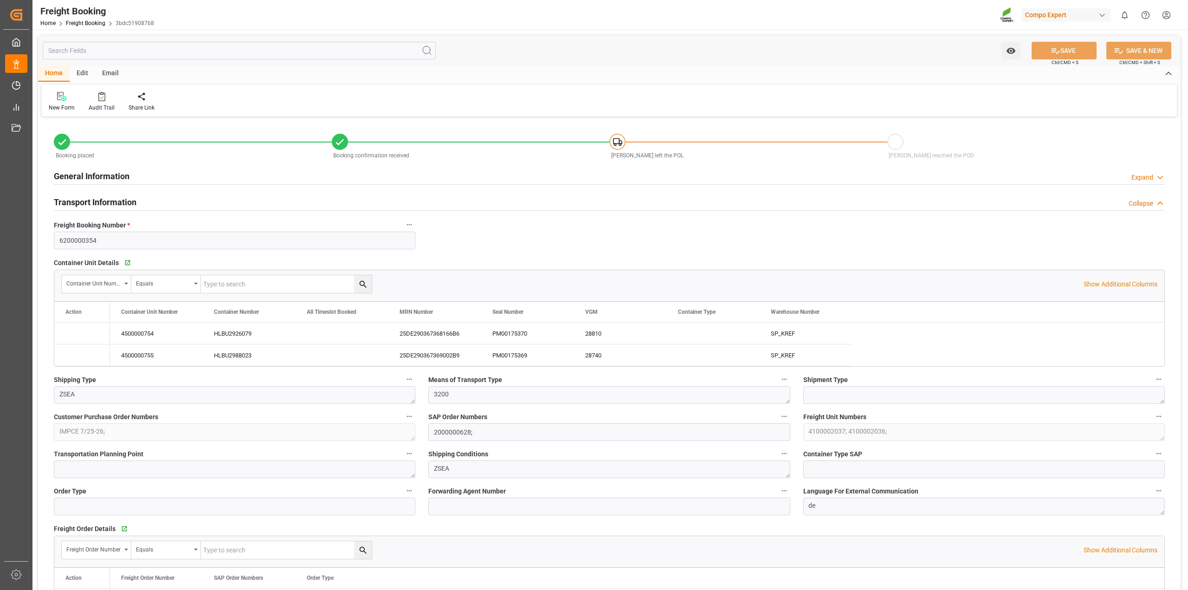
type input "26.08.2025 01:00"
type input "02.09.2025 01:00"
type input "11.10.2025 01:00"
type input "03.09.2025 23:00"
type input "11.10.2025 12:00"
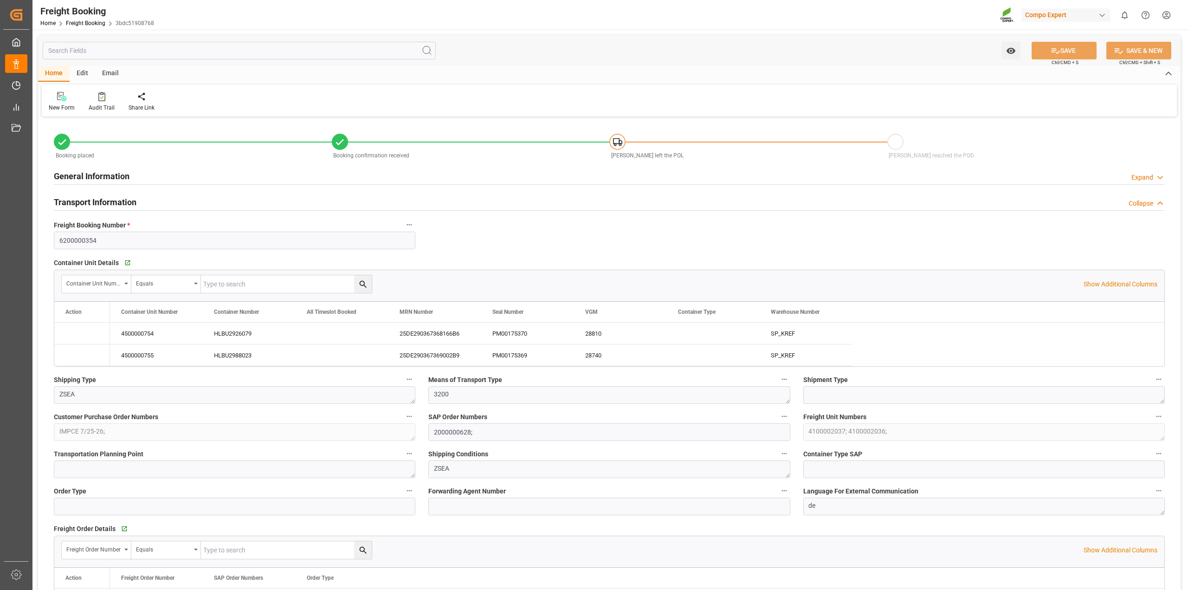
type input "21.07.2025 08:27"
type input "21.07.2025 08:28"
type input "08.08.2025 08:45"
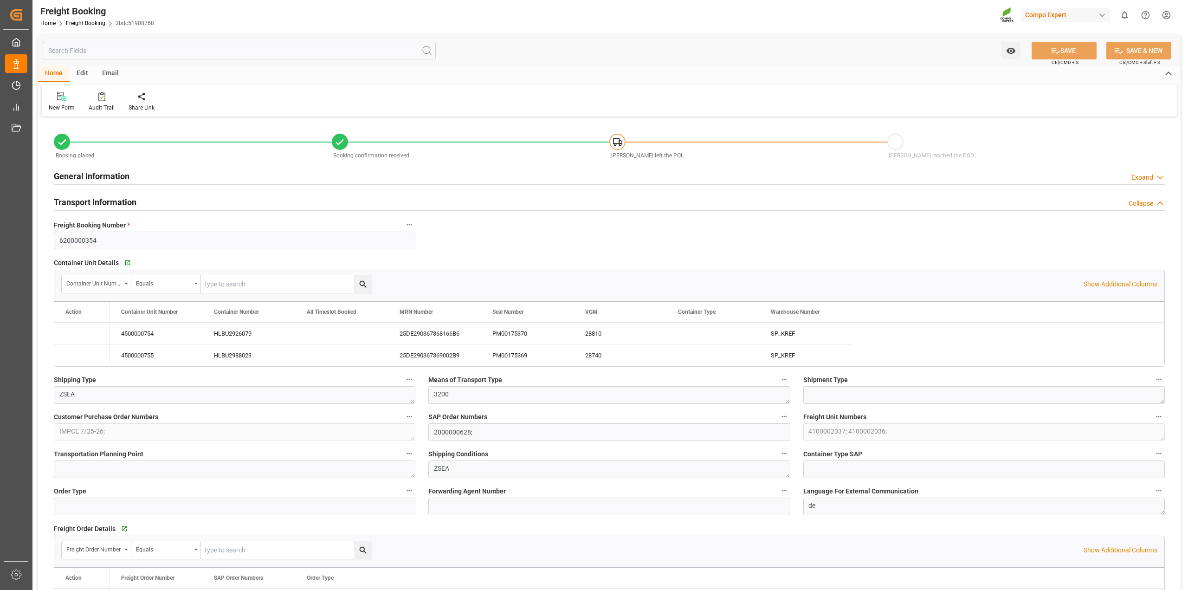
type input "27.08.2025 09:21"
click at [103, 97] on icon at bounding box center [101, 96] width 7 height 9
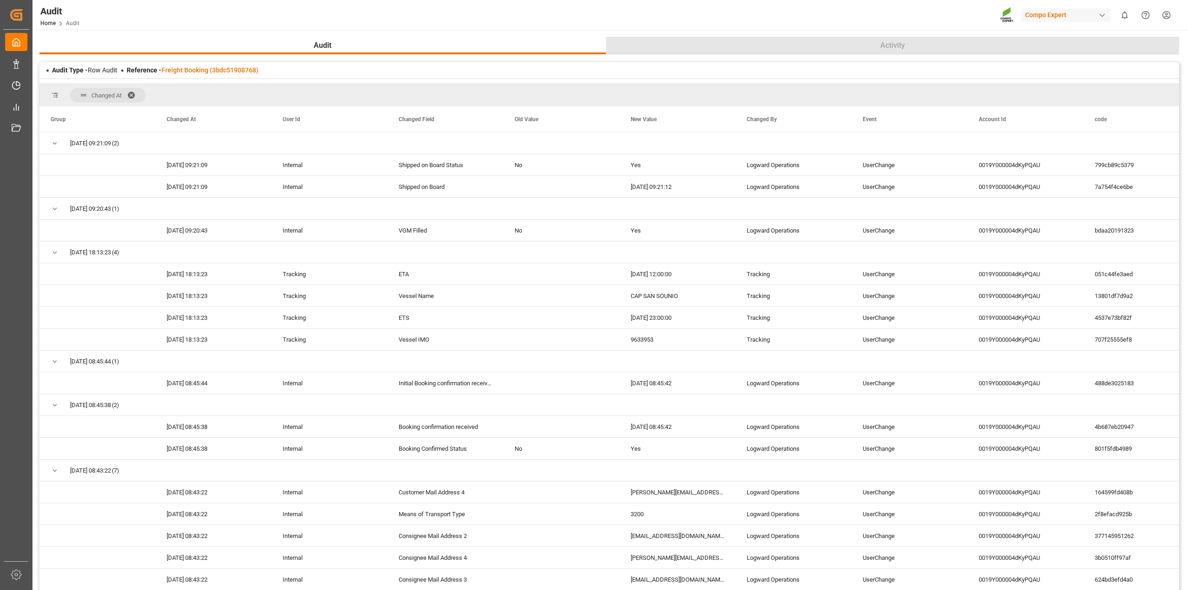
click at [845, 40] on button "Activity" at bounding box center [893, 46] width 574 height 18
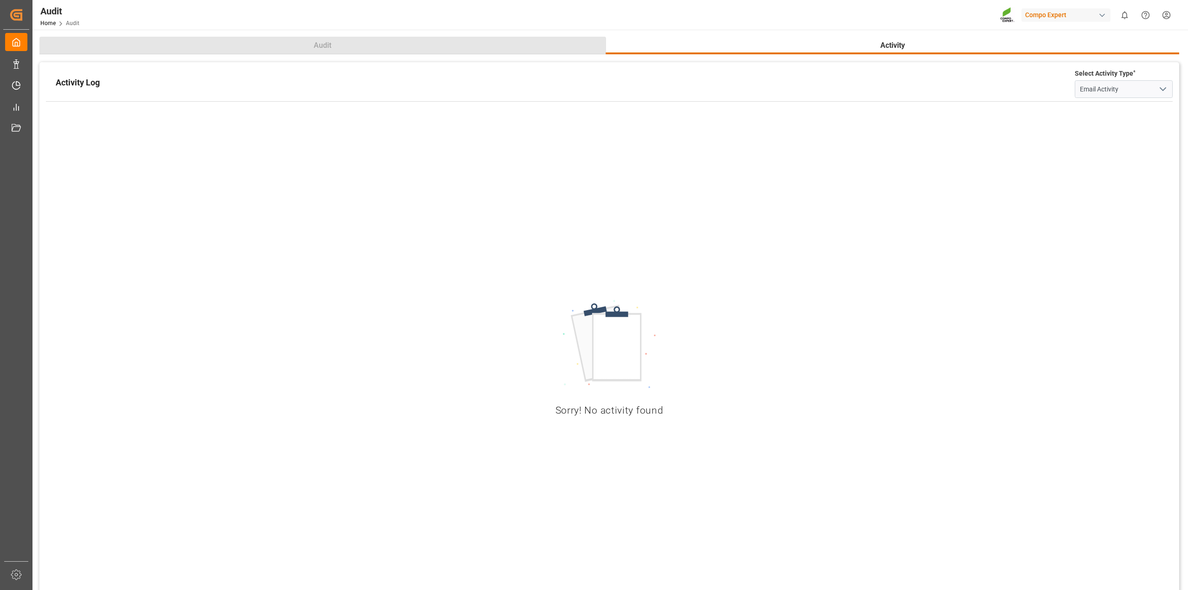
click at [377, 47] on button "Audit" at bounding box center [322, 46] width 567 height 18
